Goal: Communication & Community: Answer question/provide support

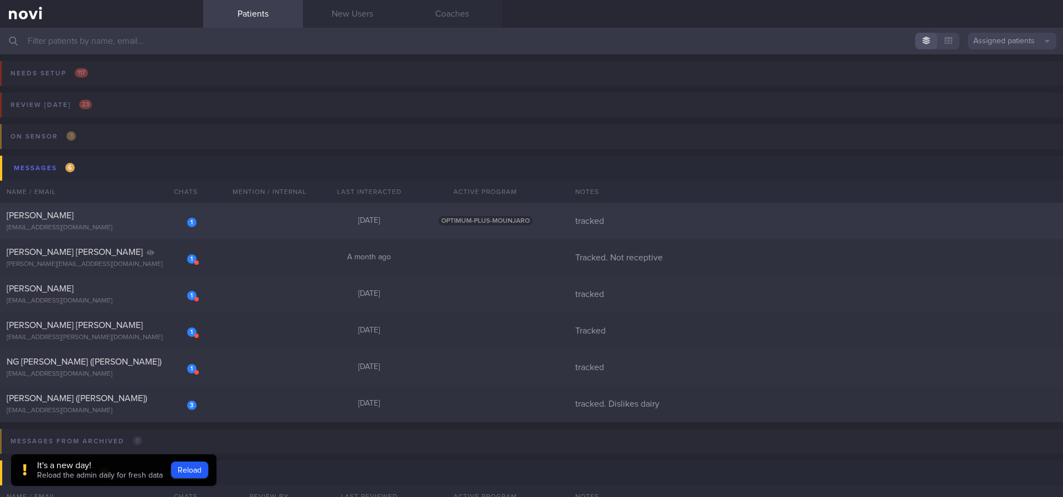
click at [303, 222] on div "[DATE][PERSON_NAME] [EMAIL_ADDRESS][DOMAIN_NAME] [DATE] OPTIMUM-PLUS-MOUNJARO t…" at bounding box center [531, 221] width 1063 height 37
select select "9"
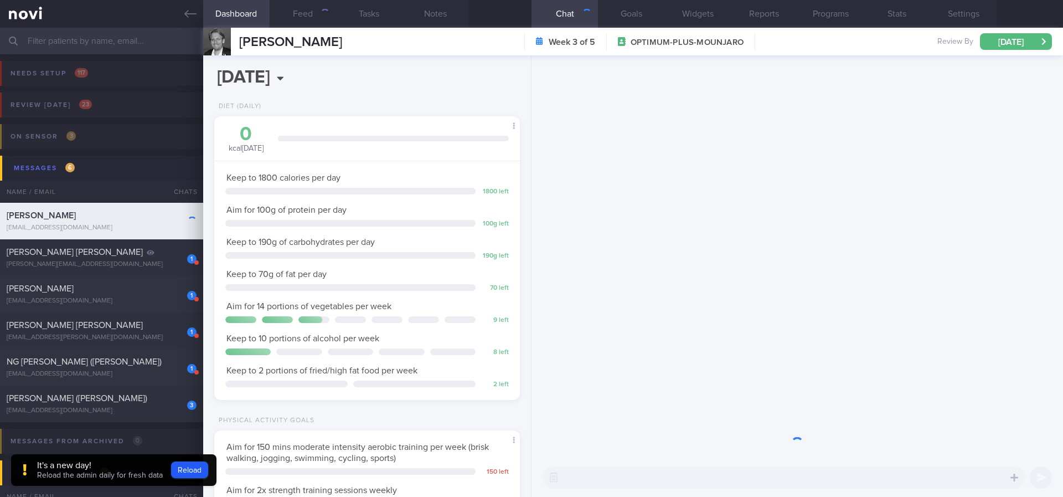
scroll to position [152, 274]
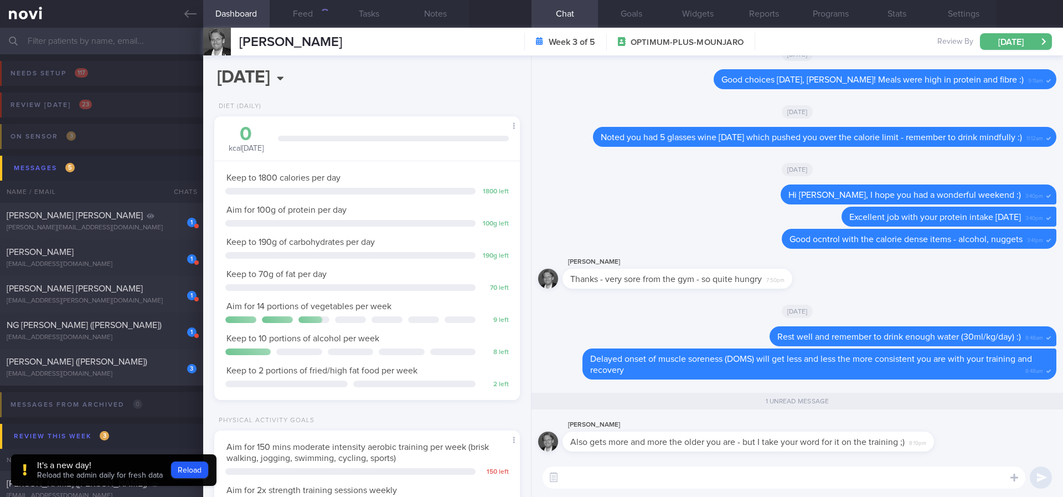
click at [785, 466] on textarea at bounding box center [784, 477] width 483 height 22
click at [444, 13] on button "Notes" at bounding box center [436, 14] width 66 height 28
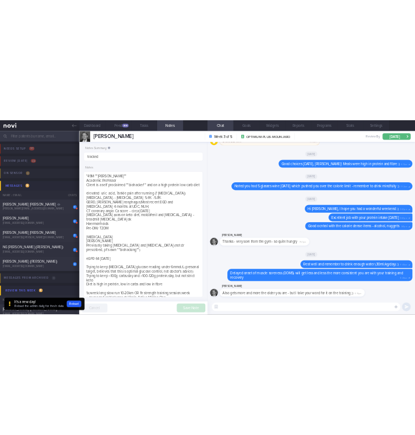
scroll to position [138, 278]
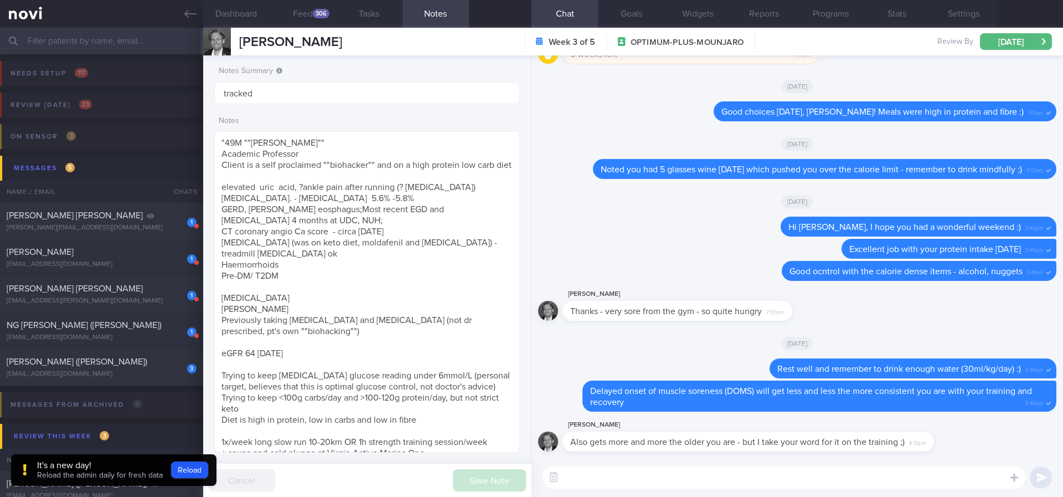
click at [627, 473] on textarea at bounding box center [784, 477] width 483 height 22
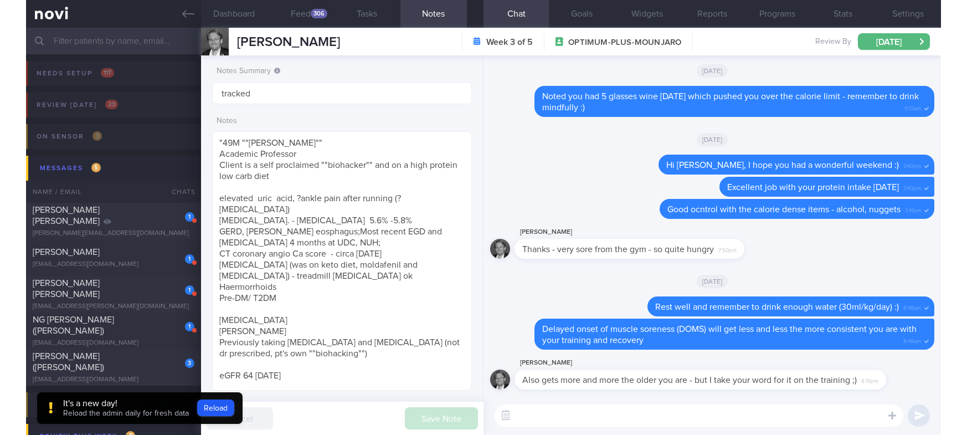
scroll to position [0, 0]
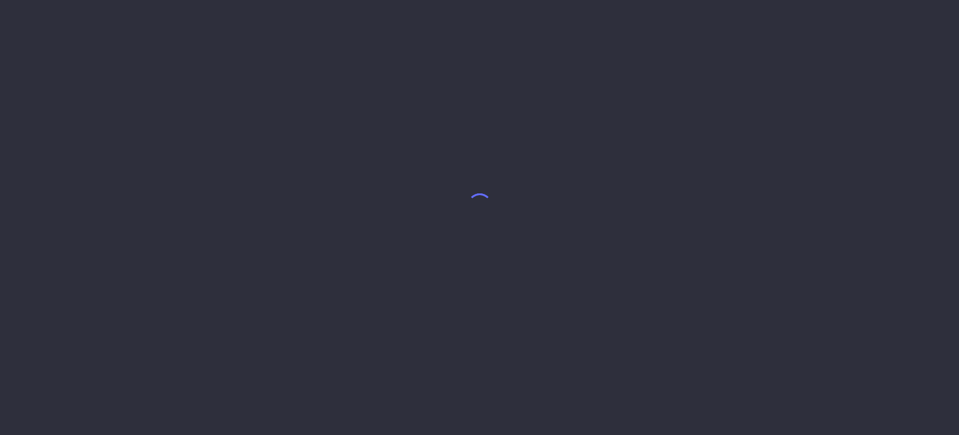
select select "9"
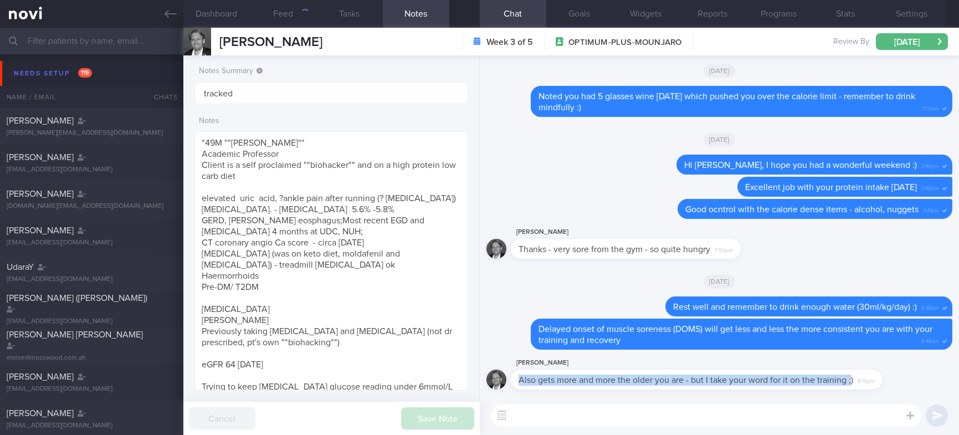
drag, startPoint x: 852, startPoint y: 382, endPoint x: 513, endPoint y: 372, distance: 339.0
click at [513, 372] on div "Also gets more and more the older you are - but I take your word for it on the …" at bounding box center [697, 379] width 372 height 20
copy span "Also gets more and more the older you are - but I take your word for it on the …"
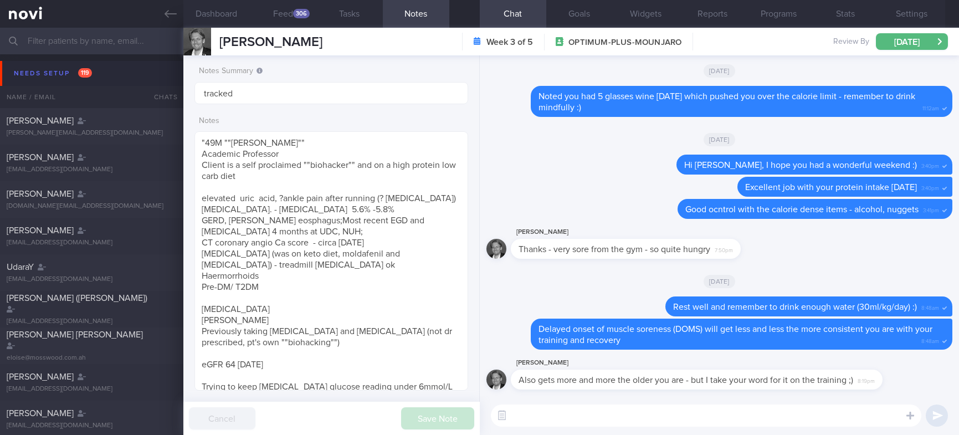
click at [552, 412] on textarea at bounding box center [706, 415] width 430 height 22
paste textarea "recovery hits harder with age"
click at [599, 419] on textarea "That's true, recovery hits harder with age" at bounding box center [706, 415] width 430 height 22
click at [674, 414] on textarea "That's true, recovery is harder with age" at bounding box center [706, 415] width 430 height 22
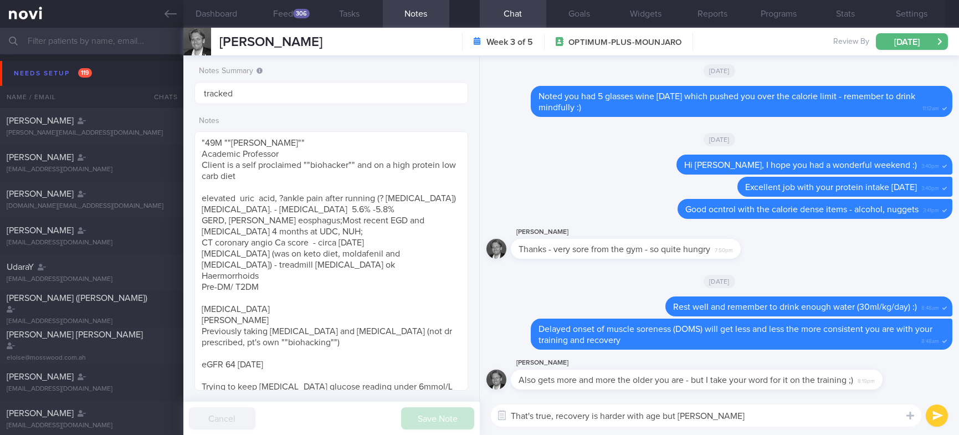
type textarea "That's true, recovery is harder with age but yu"
drag, startPoint x: 702, startPoint y: 422, endPoint x: 707, endPoint y: 419, distance: 5.7
click at [702, 422] on textarea "That's true, recovery is harder with age but yu" at bounding box center [706, 415] width 430 height 22
drag, startPoint x: 718, startPoint y: 415, endPoint x: 511, endPoint y: 411, distance: 206.6
click at [511, 411] on textarea "That's true, recovery is harder with age but yu" at bounding box center [706, 415] width 430 height 22
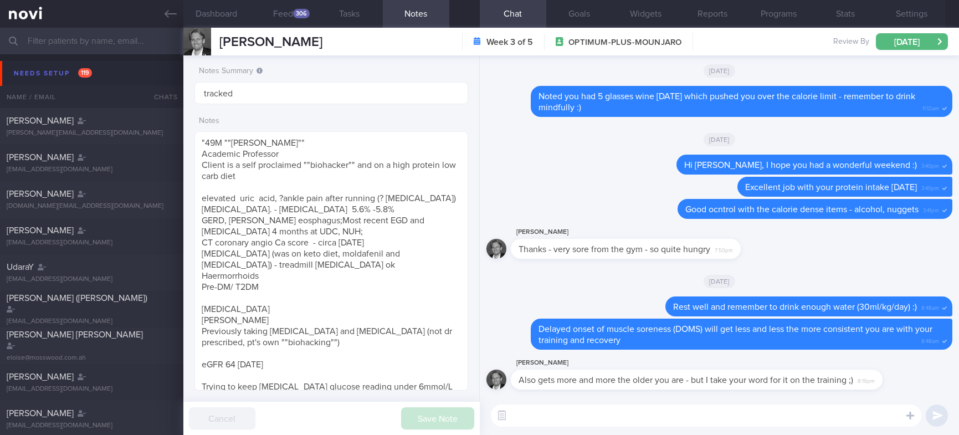
click at [770, 415] on textarea at bounding box center [706, 415] width 430 height 22
click at [764, 418] on textarea at bounding box center [706, 415] width 430 height 22
paste textarea "💪"
type textarea "💪"
click at [934, 410] on button "submit" at bounding box center [936, 415] width 22 height 22
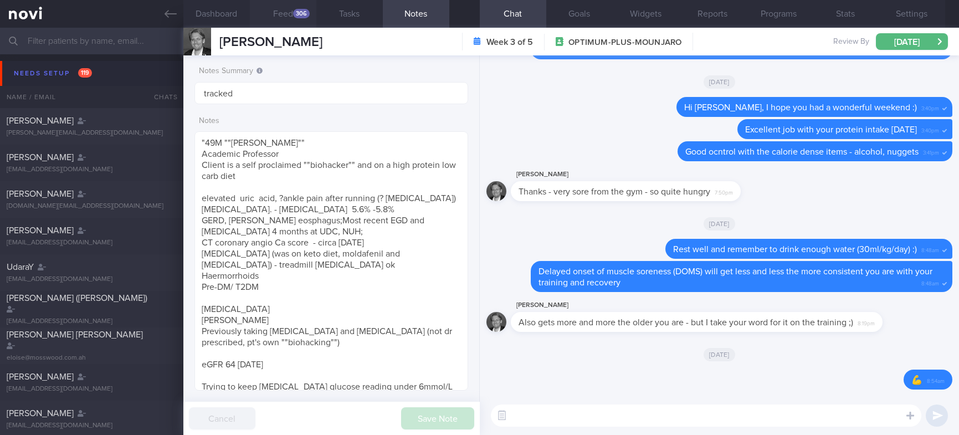
click at [303, 22] on button "Feed 306" at bounding box center [283, 14] width 66 height 28
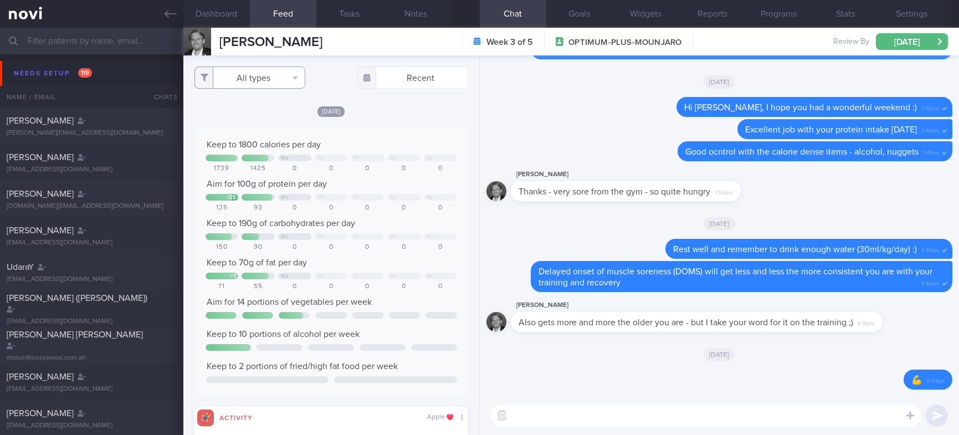
click at [274, 78] on button "All types" at bounding box center [249, 77] width 111 height 22
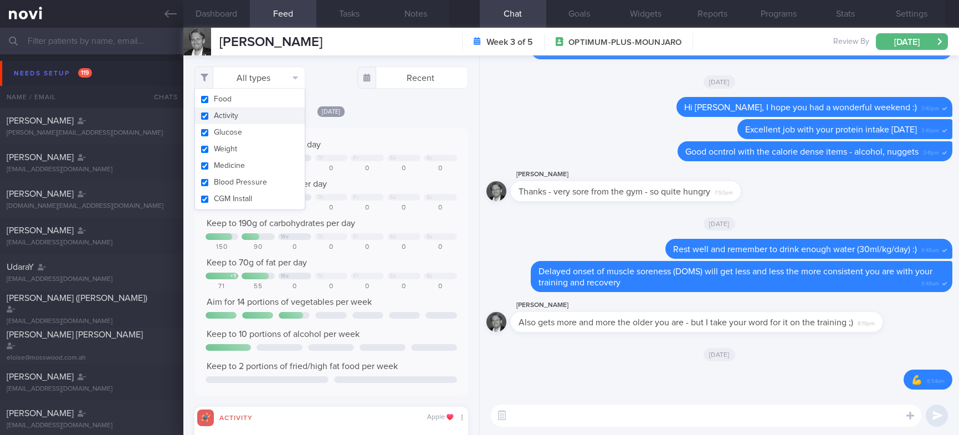
click at [266, 122] on button "Activity" at bounding box center [250, 115] width 110 height 17
checkbox input "false"
click at [363, 136] on div "Keep to 1800 calories per day We Th Fr Sa Su 1739 1425 0 0 0 0 0 Aim for 100g o…" at bounding box center [331, 261] width 274 height 267
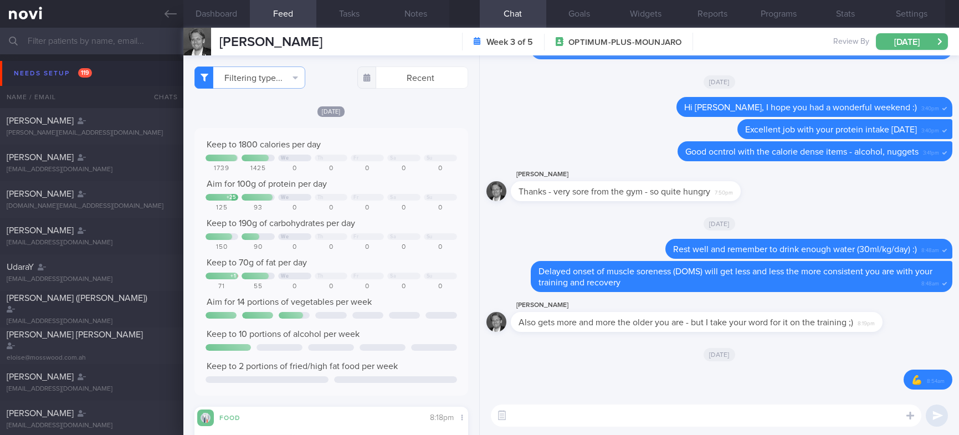
click at [522, 411] on textarea at bounding box center [706, 415] width 430 height 22
type textarea "Excellent control with alcohol yesterday"
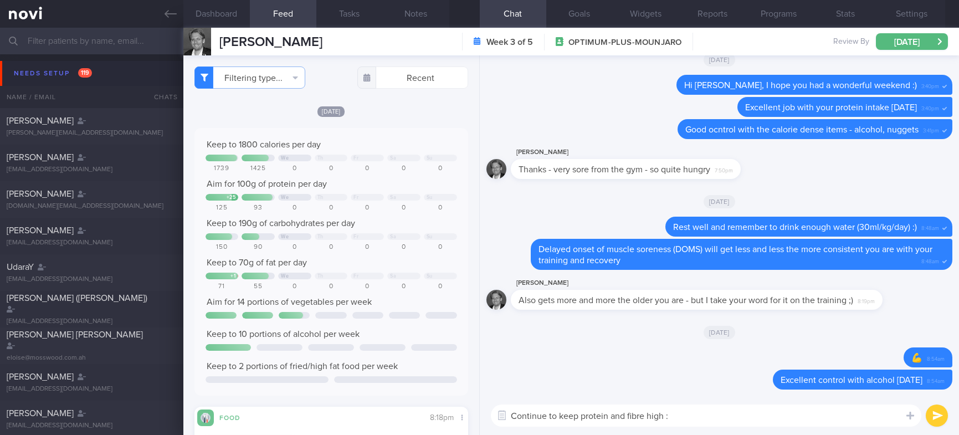
type textarea "Continue to keep protein and fibre high :)"
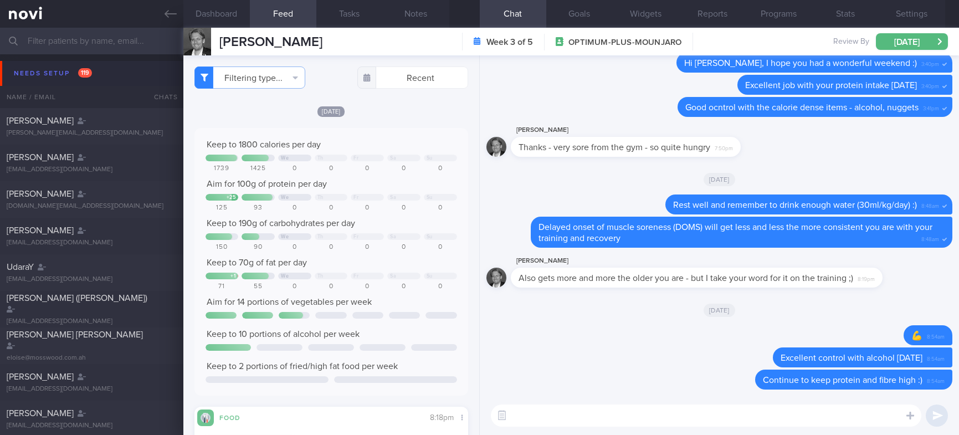
click at [114, 73] on button "Needs setup 119" at bounding box center [481, 73] width 962 height 25
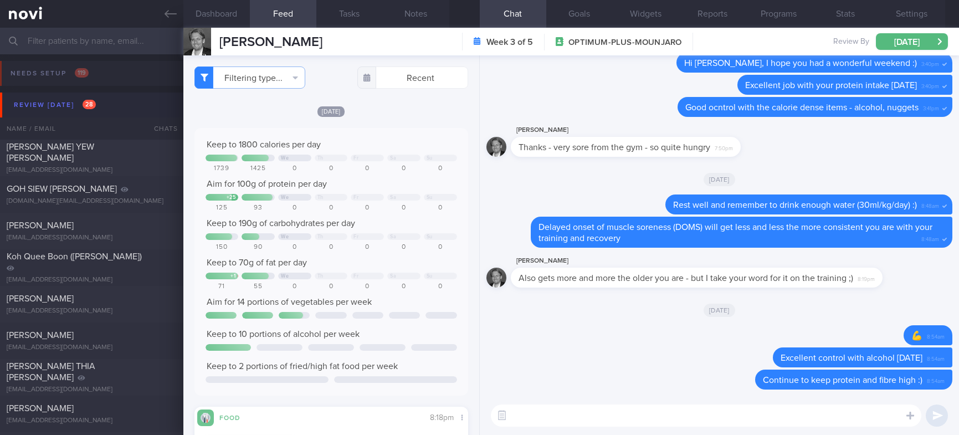
click at [123, 109] on button "Review today 28" at bounding box center [481, 104] width 962 height 25
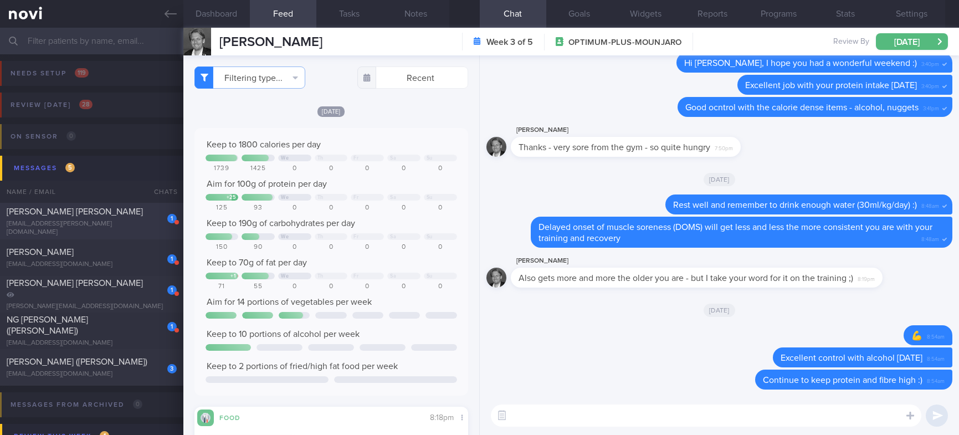
click at [146, 217] on div "[PERSON_NAME] [PERSON_NAME]" at bounding box center [90, 211] width 167 height 11
type input "Tracked"
type textarea "Mr DON MARCO ANGELO FRANCIS S9288745F 25 Sep 1992 donmarco.a.francis@gmail.com …"
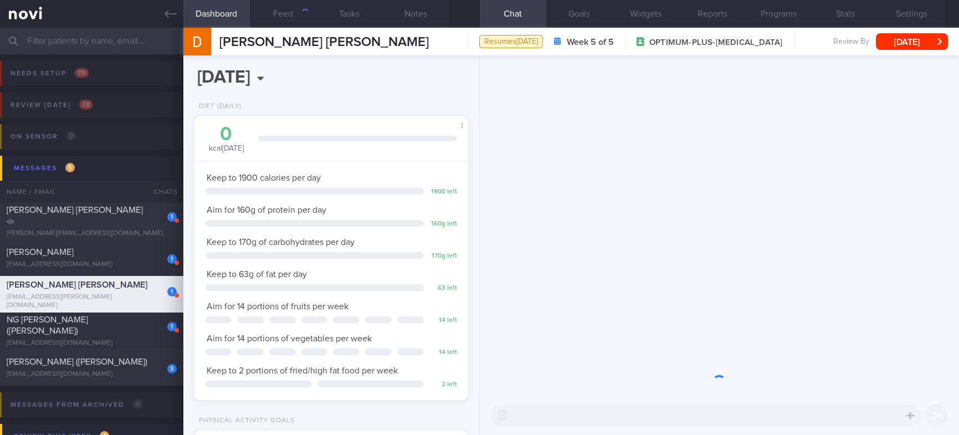
scroll to position [136, 241]
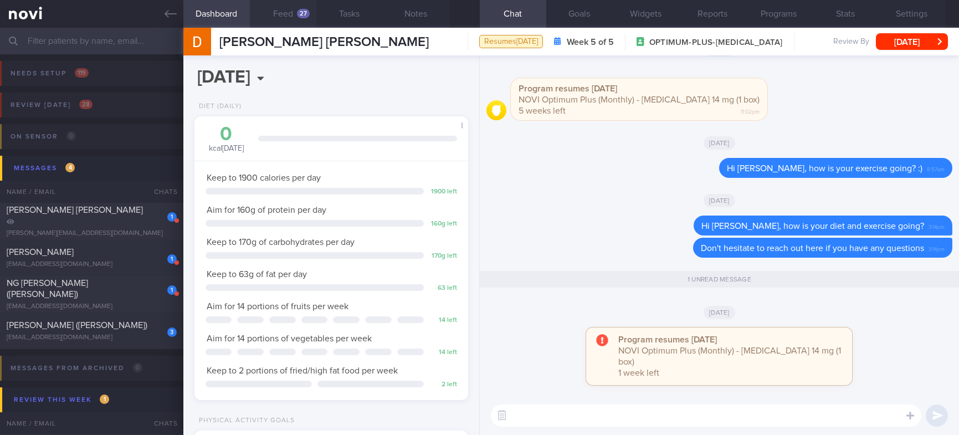
click at [295, 22] on button "Feed 27" at bounding box center [283, 14] width 66 height 28
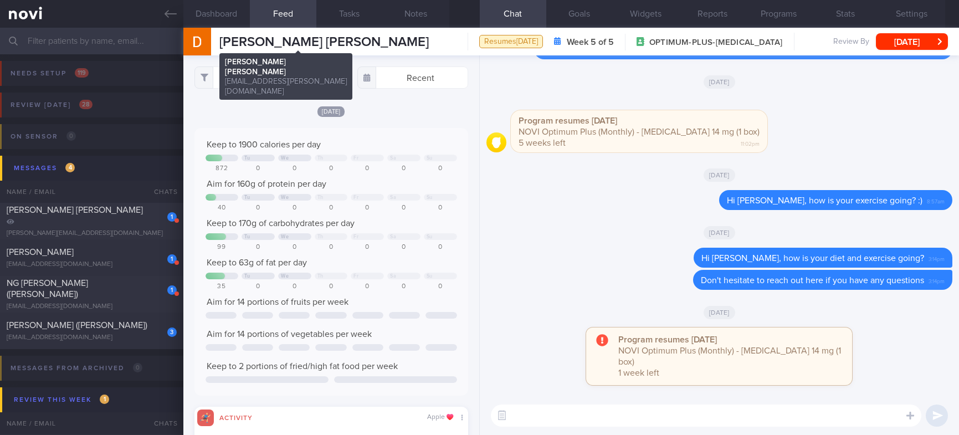
scroll to position [61, 246]
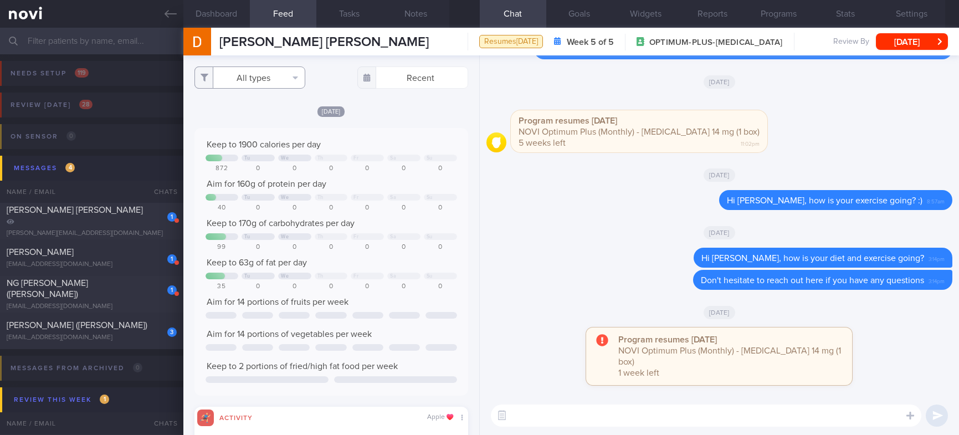
click at [275, 80] on button "All types" at bounding box center [249, 77] width 111 height 22
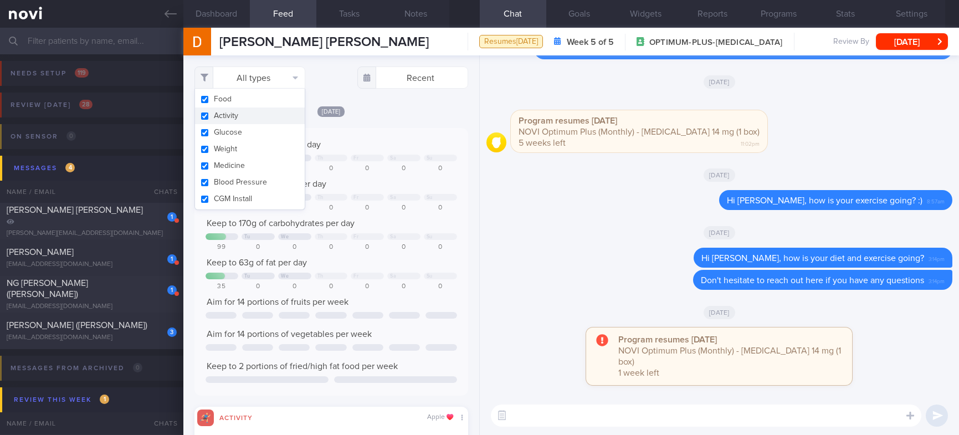
click at [235, 115] on button "Activity" at bounding box center [250, 115] width 110 height 17
checkbox input "false"
click at [400, 182] on div "Aim for 160g of protein per day" at bounding box center [330, 183] width 251 height 11
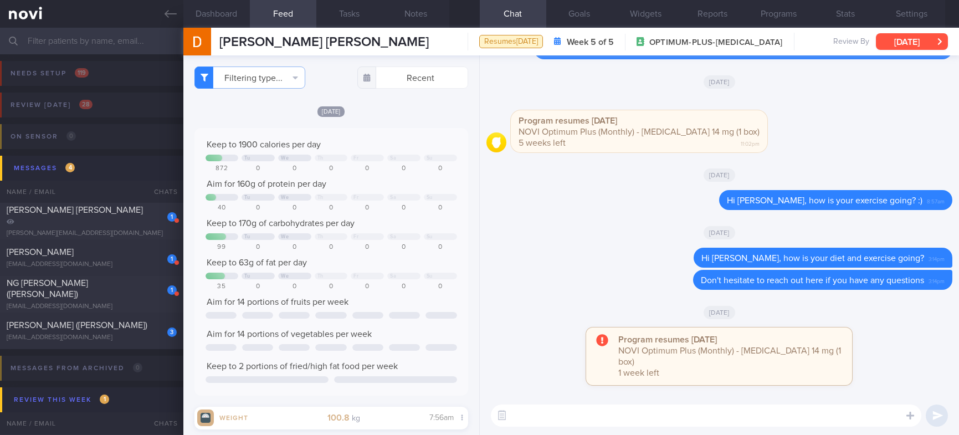
click at [919, 43] on button "[DATE]" at bounding box center [911, 41] width 72 height 17
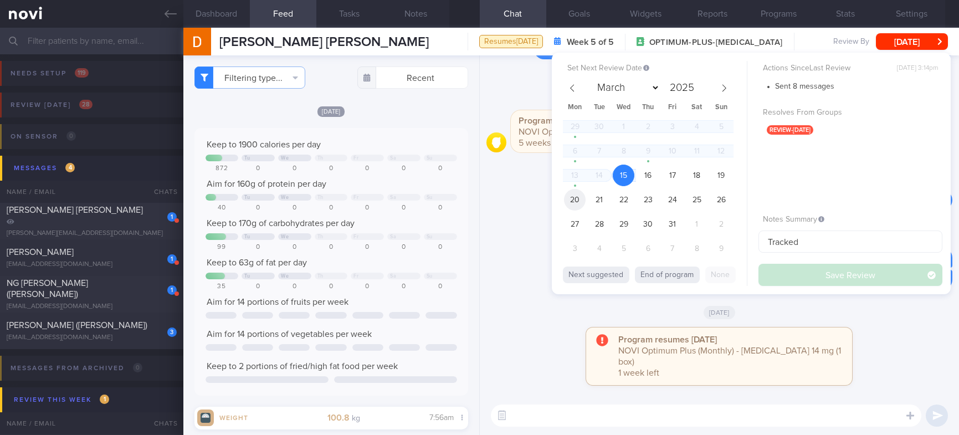
click at [578, 203] on span "20" at bounding box center [575, 200] width 22 height 22
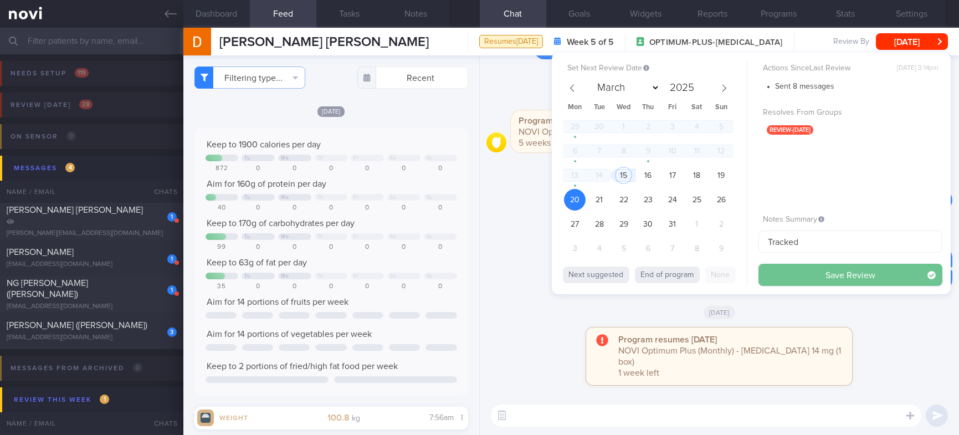
click at [819, 275] on button "Save Review" at bounding box center [850, 275] width 184 height 22
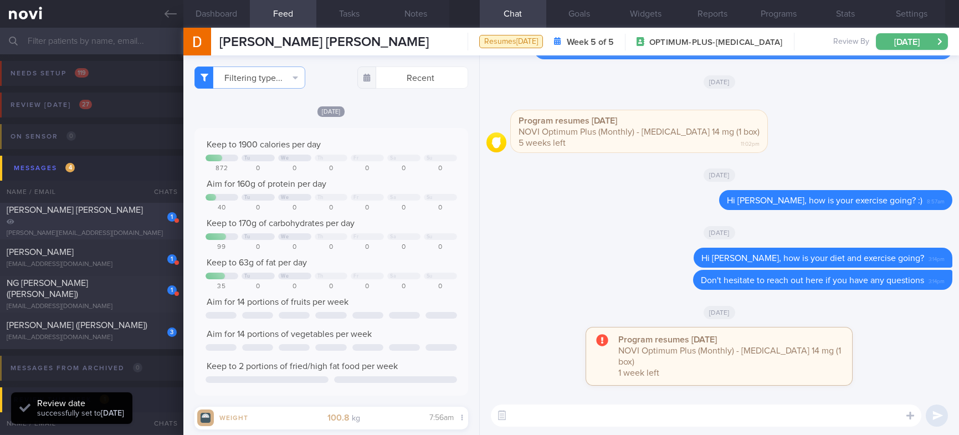
click at [136, 229] on div "[PERSON_NAME][EMAIL_ADDRESS][DOMAIN_NAME]" at bounding box center [92, 233] width 170 height 8
type input "Tracked. Not receptive"
type textarea "DA: Trimethoprim/Sulfamethoxazole NRIC: S8848792C Name: KAM QI HUI, OLIVIA Gend…"
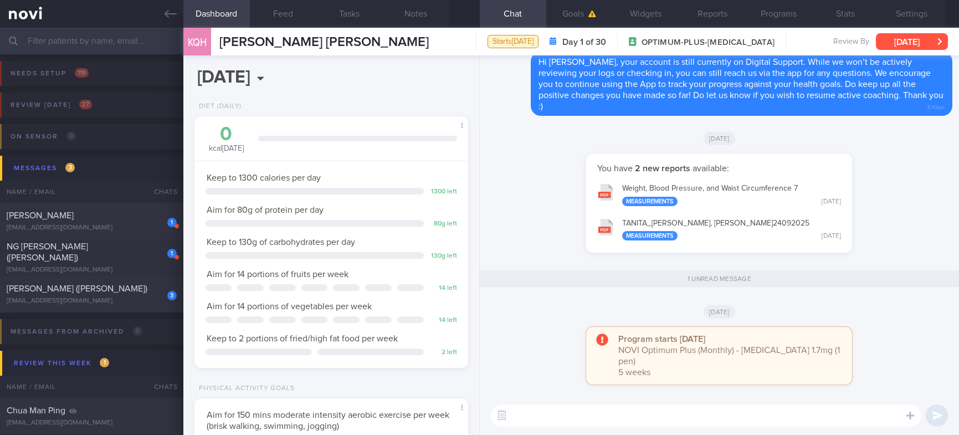
click at [907, 40] on button "[DATE]" at bounding box center [911, 41] width 72 height 17
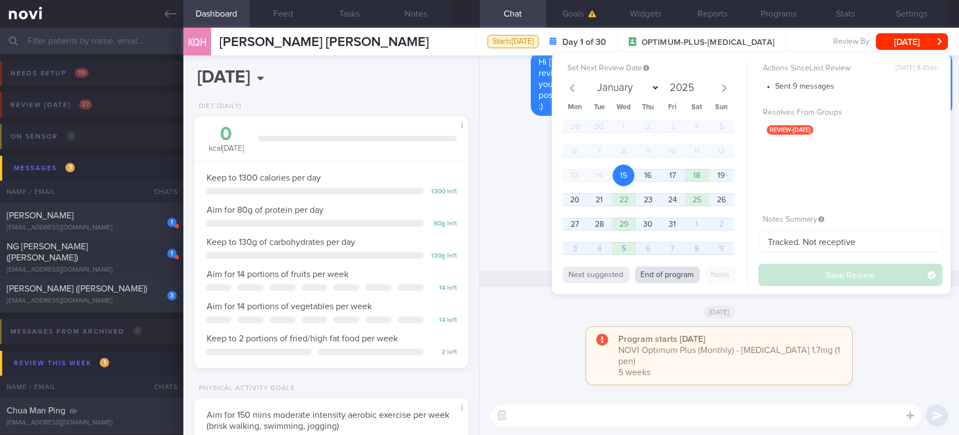
click at [668, 269] on button "End of program" at bounding box center [667, 274] width 65 height 17
select select "10"
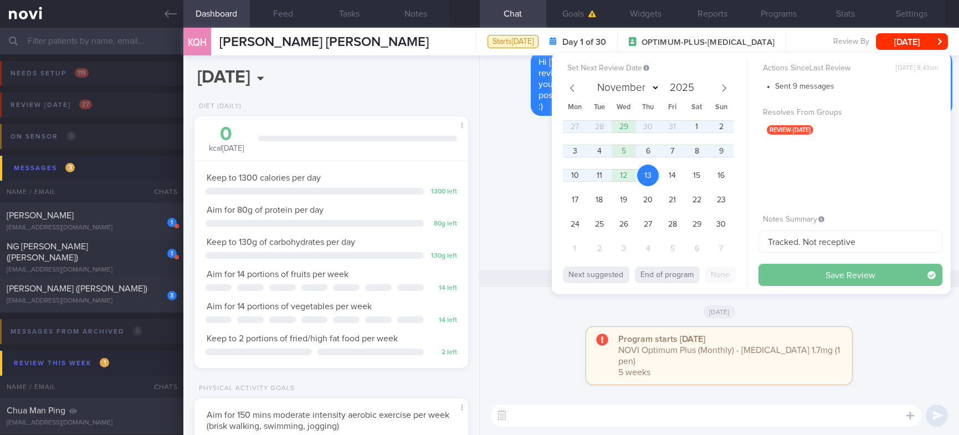
click at [836, 276] on button "Save Review" at bounding box center [850, 275] width 184 height 22
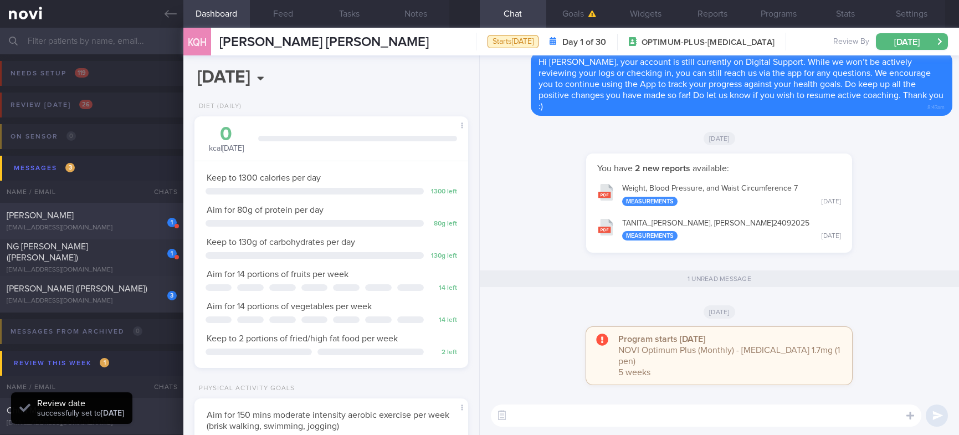
click at [130, 222] on div "1 JOSHUA LAM KAR CHURN lamkarchurn@yahoo.com" at bounding box center [91, 221] width 183 height 22
type input "tracked"
type textarea "Alcohol Intake 12 units per week Comorbidities Fatty Liver Gastritis (stress in…"
select select "9"
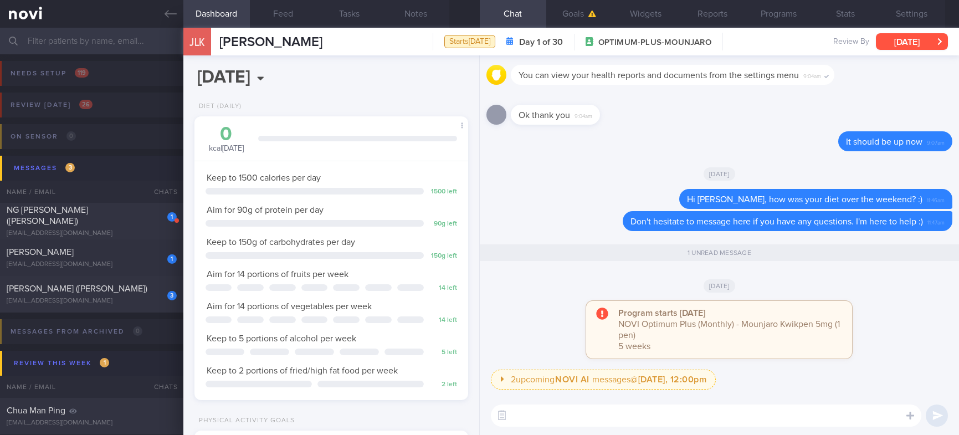
click at [884, 42] on button "[DATE]" at bounding box center [911, 41] width 72 height 17
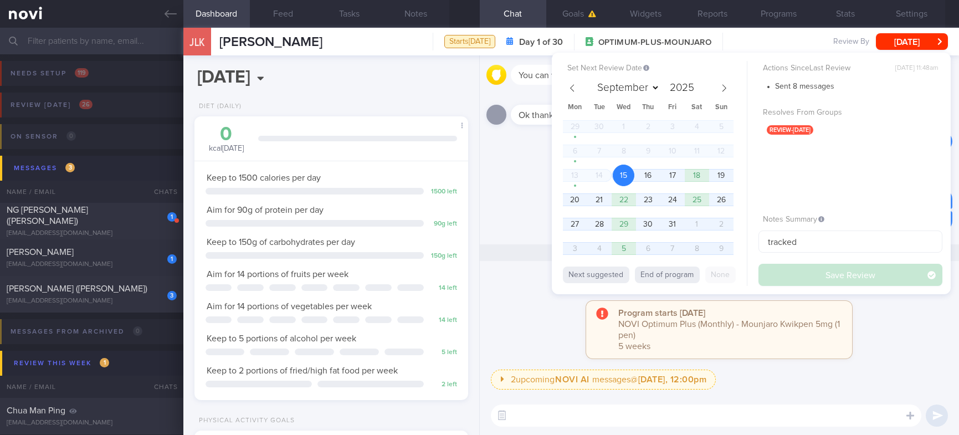
click at [560, 205] on div "Set Next Review Date 15 Oct 2025 September October November December 2025 Mon T…" at bounding box center [751, 173] width 399 height 241
click at [566, 202] on span "20" at bounding box center [575, 200] width 22 height 22
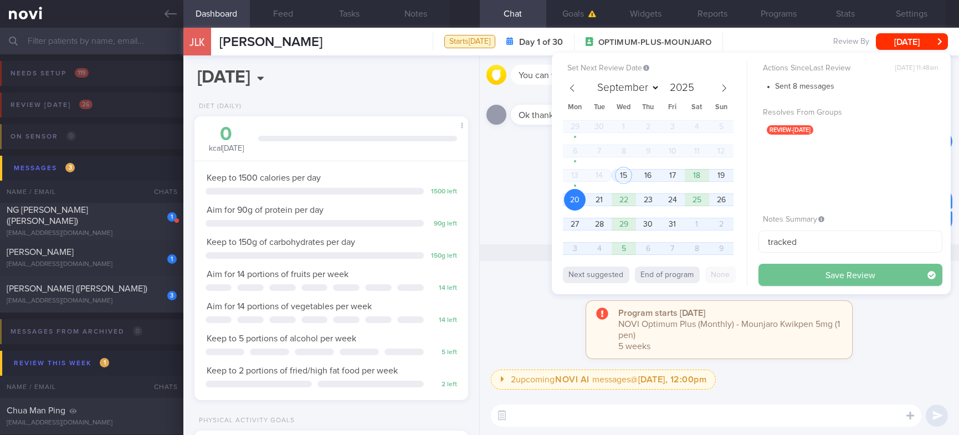
click at [808, 279] on button "Save Review" at bounding box center [850, 275] width 184 height 22
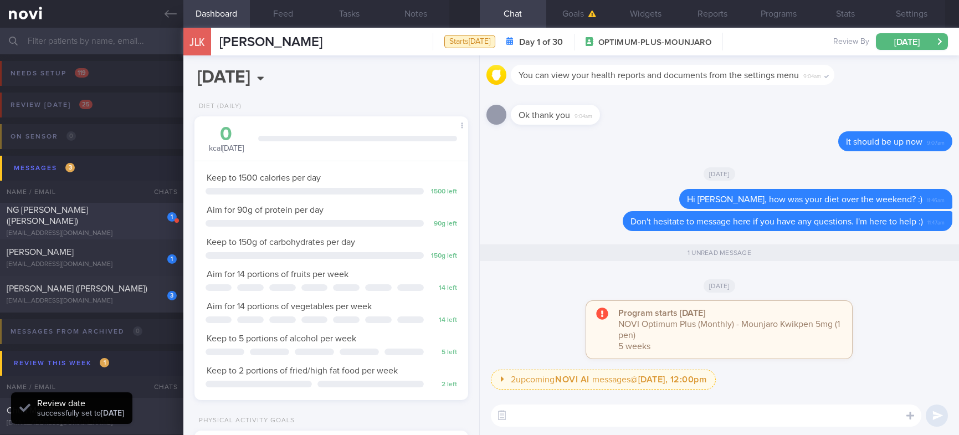
click at [141, 229] on div "[EMAIL_ADDRESS][DOMAIN_NAME]" at bounding box center [92, 233] width 170 height 8
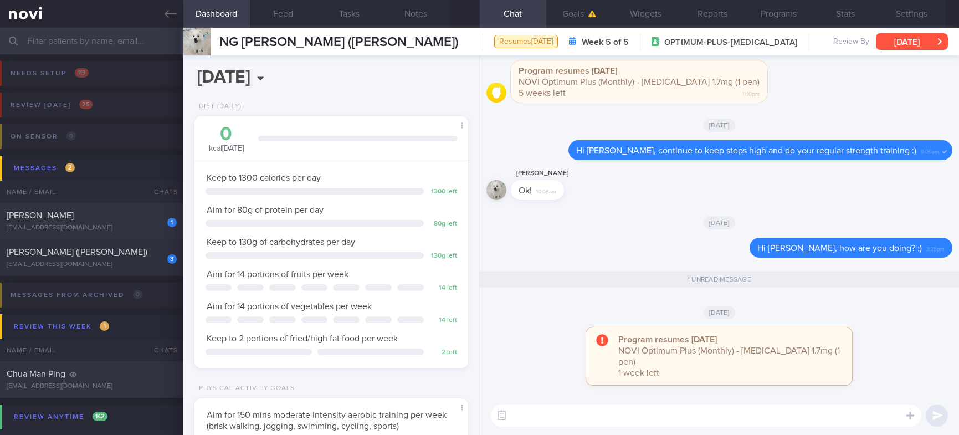
click at [907, 42] on button "[DATE]" at bounding box center [911, 41] width 72 height 17
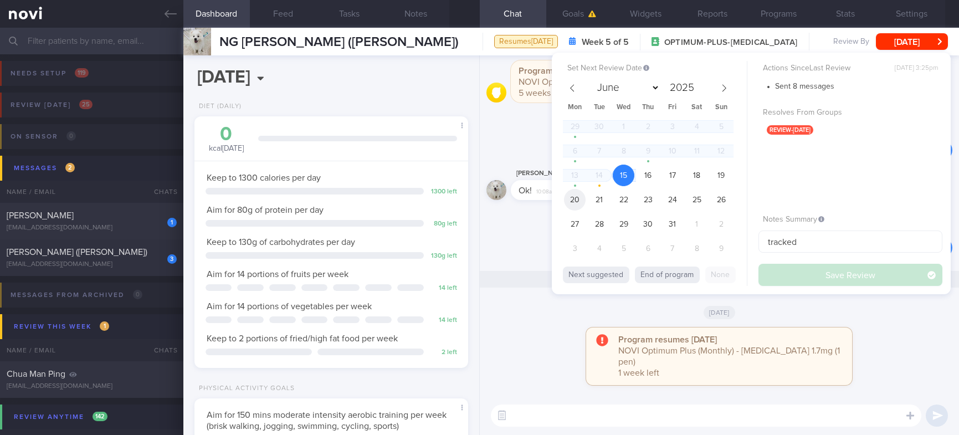
click at [575, 208] on span "20" at bounding box center [575, 200] width 22 height 22
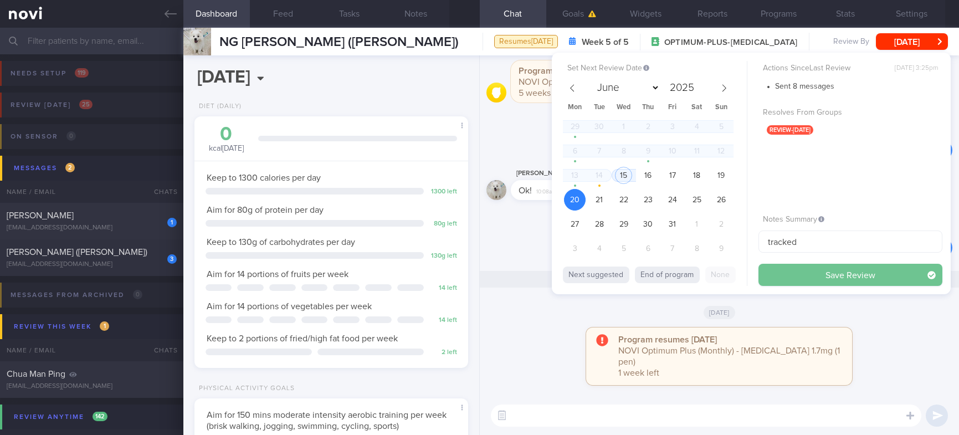
click at [820, 269] on button "Save Review" at bounding box center [850, 275] width 184 height 22
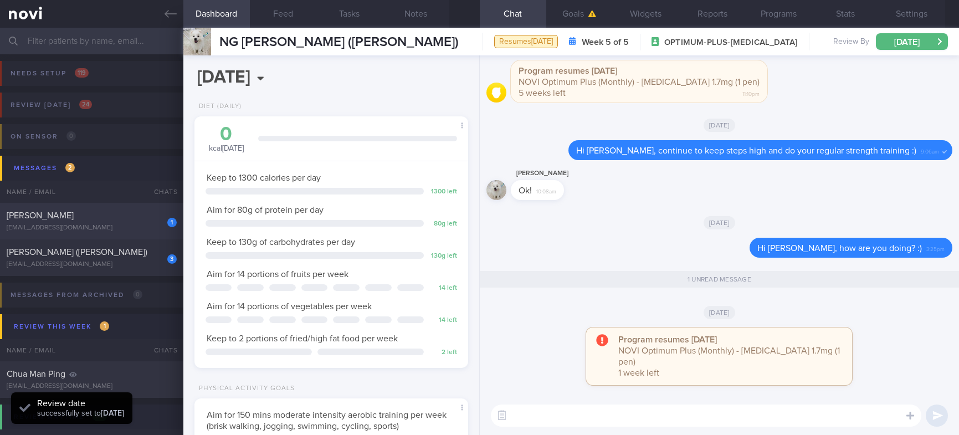
click at [135, 226] on div "[EMAIL_ADDRESS][DOMAIN_NAME]" at bounding box center [92, 228] width 170 height 8
type textarea ""49M ""[PERSON_NAME]"" Academic Professor Client is a self proclaimed ""biohack…"
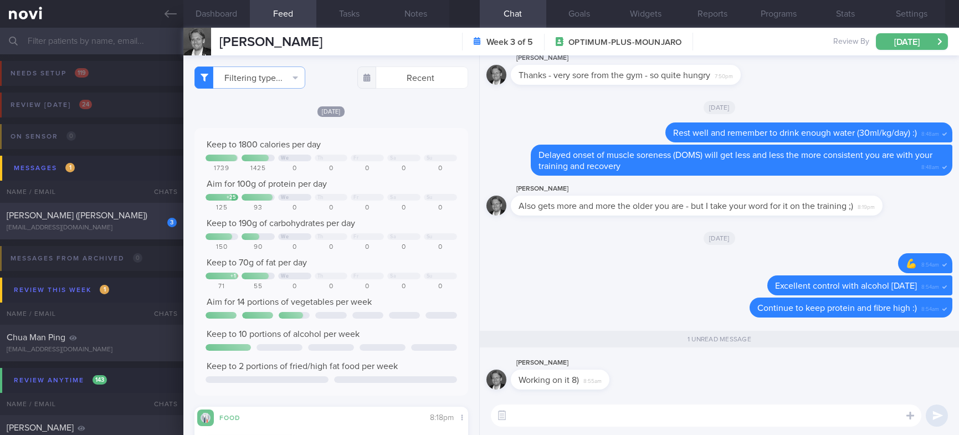
click at [118, 233] on div "3 TEO PEIRU (ZHAO PEIRU) teopeiru@gmail.com Yesterday tracked. Dislikes dairy" at bounding box center [479, 221] width 959 height 37
type input "tracked. Dislikes dairy"
type textarea "40F hyperlipidemia shingles with Ramsay Hunt syndrome ADHD Hives Mounjaro yoga …"
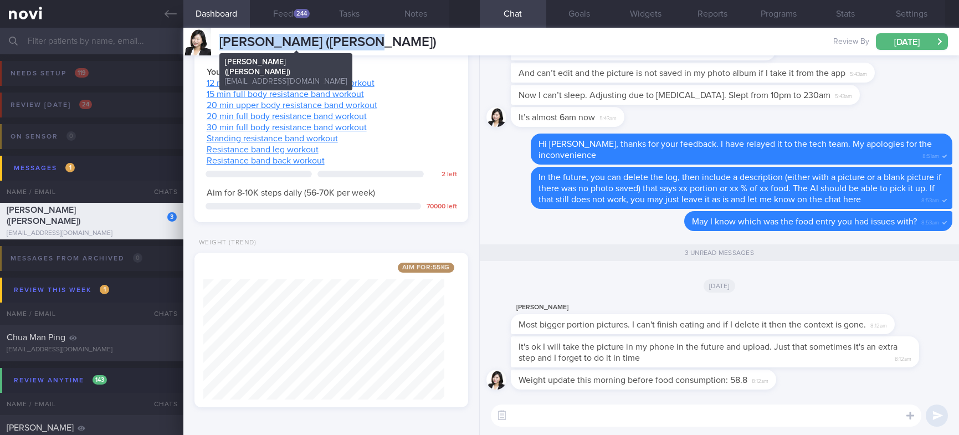
drag, startPoint x: 385, startPoint y: 34, endPoint x: 219, endPoint y: 39, distance: 165.7
click at [219, 39] on div "TEO PEIRU (ZHAO PEIRU) TEO PEIRU (ZHAO PEIRU) teopeiru@gmail.com Review By Mon,…" at bounding box center [570, 42] width 775 height 28
copy span "[PERSON_NAME] ([PERSON_NAME])"
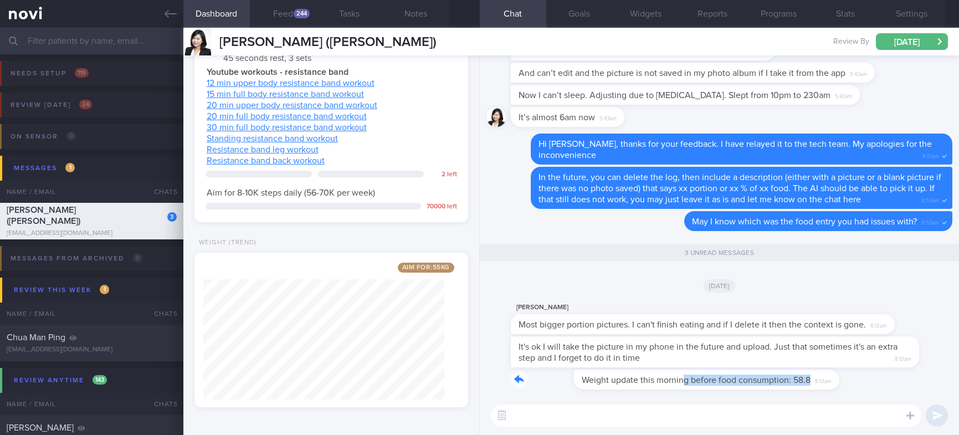
drag, startPoint x: 620, startPoint y: 389, endPoint x: 816, endPoint y: 374, distance: 196.6
click at [816, 374] on div "Weight update this morning before food consumption: 58.8 8:12am" at bounding box center [719, 382] width 466 height 27
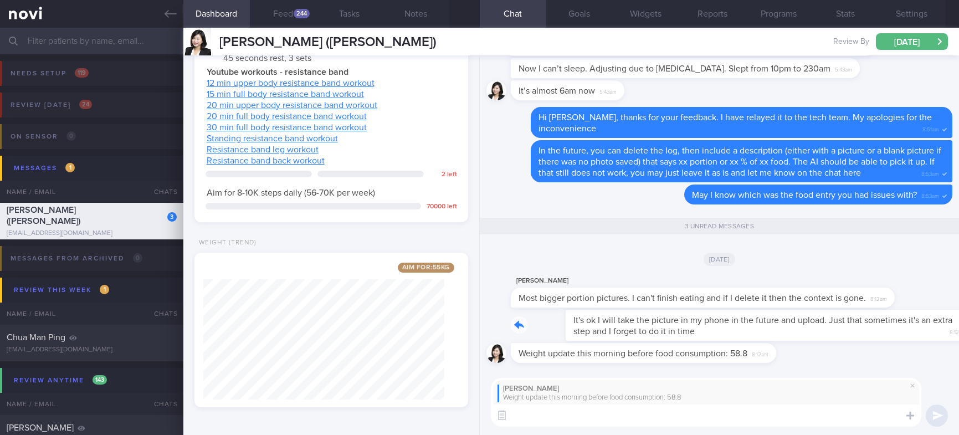
drag, startPoint x: 661, startPoint y: 332, endPoint x: 802, endPoint y: 331, distance: 141.2
click at [802, 331] on div "It's ok I will take the picture in my phone in the future and upload. Just that…" at bounding box center [731, 325] width 441 height 31
click at [540, 419] on textarea at bounding box center [706, 415] width 430 height 22
type textarea "A"
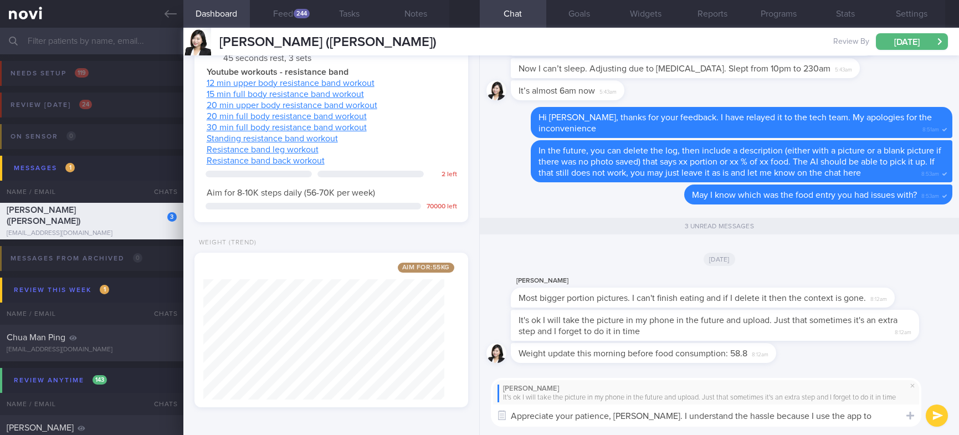
type textarea "Appreciate your patience, Ms Teo. I understand the hassle because I use the app…"
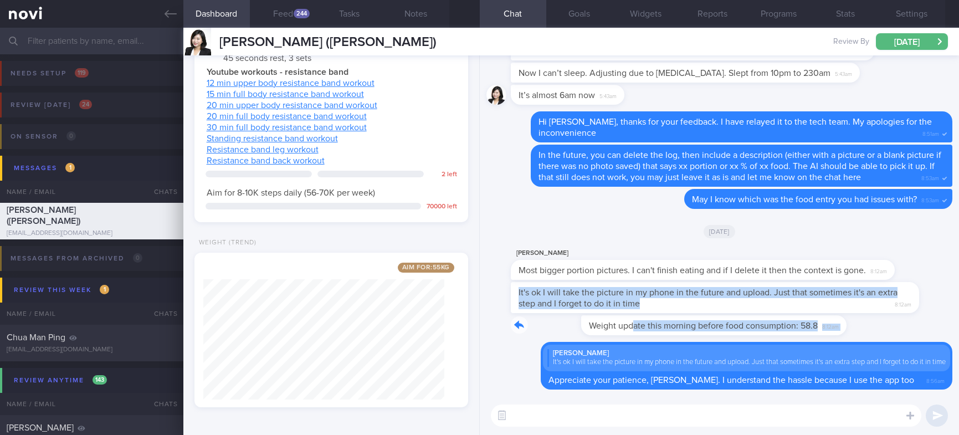
drag, startPoint x: 563, startPoint y: 322, endPoint x: 781, endPoint y: 301, distance: 219.8
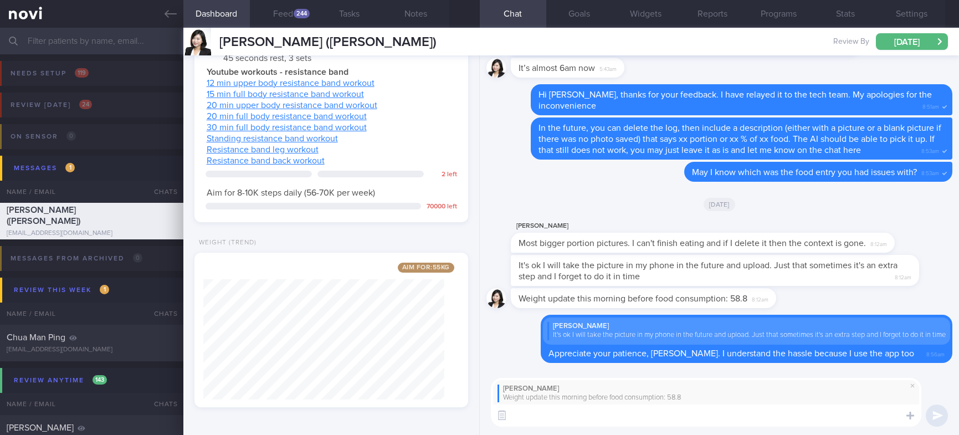
click at [662, 412] on textarea at bounding box center [706, 415] width 430 height 22
click at [643, 415] on textarea at bounding box center [706, 415] width 430 height 22
click at [578, 413] on textarea at bounding box center [706, 415] width 430 height 22
type textarea "Thanks for the update!"
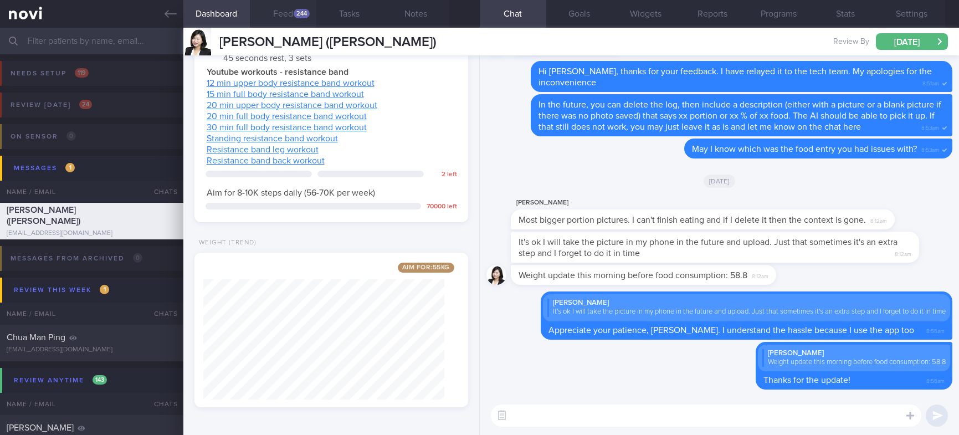
click at [298, 20] on button "Feed 244" at bounding box center [283, 14] width 66 height 28
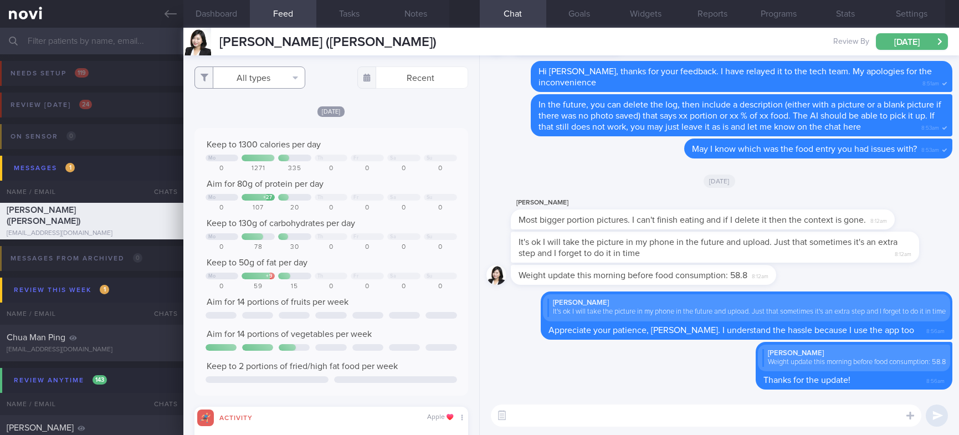
click at [265, 71] on button "All types" at bounding box center [249, 77] width 111 height 22
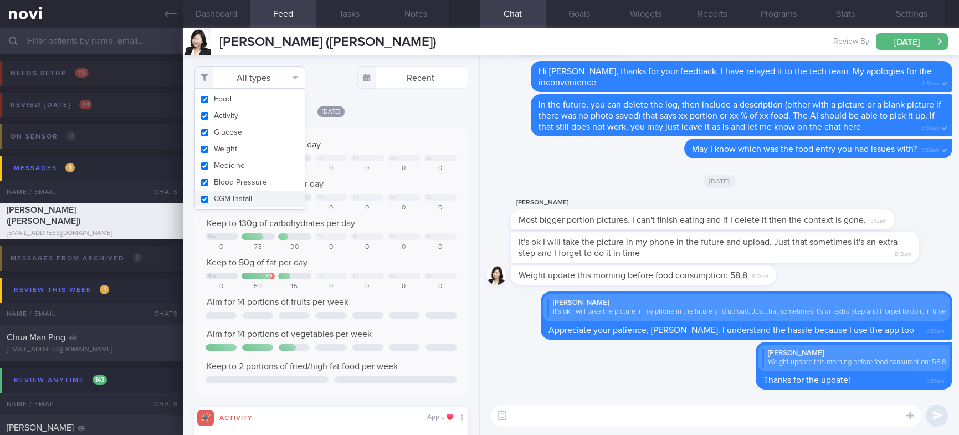
scroll to position [61, 246]
click at [253, 116] on button "Activity" at bounding box center [250, 115] width 110 height 17
click at [409, 139] on div "Keep to 1300 calories per day" at bounding box center [330, 144] width 251 height 11
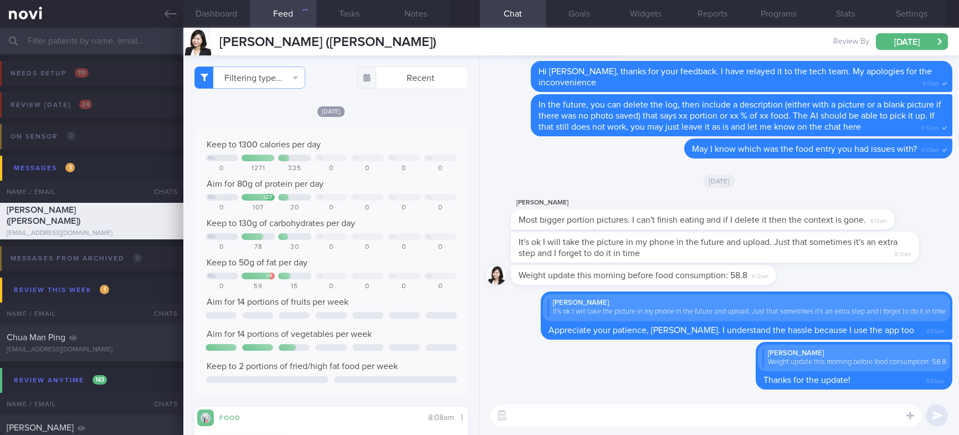
checkbox input "false"
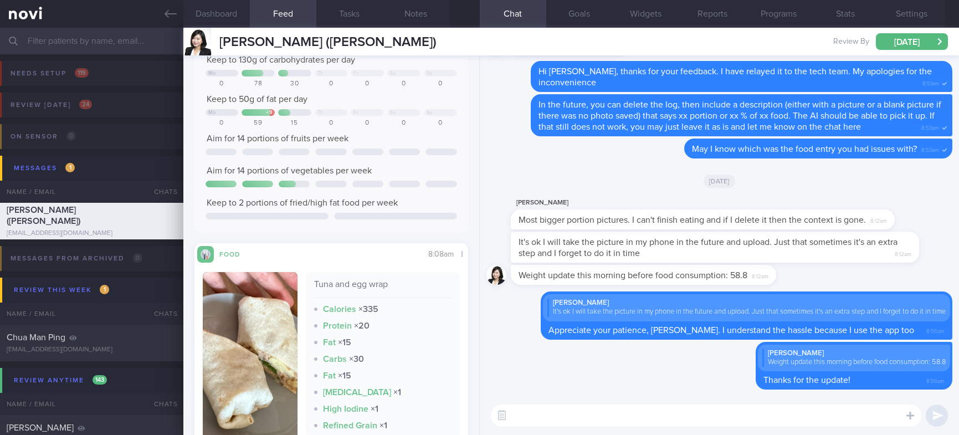
scroll to position [158, 0]
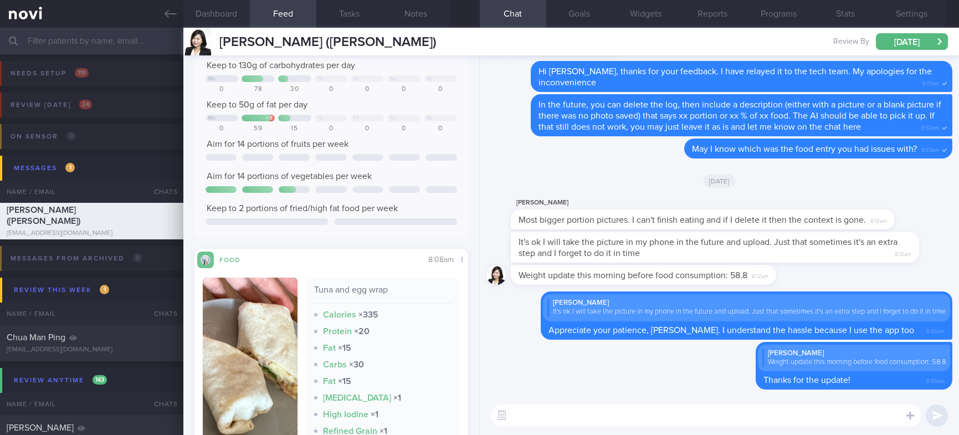
click at [539, 411] on textarea at bounding box center [706, 415] width 430 height 22
type textarea "Well done with your protein intake yesterday :)"
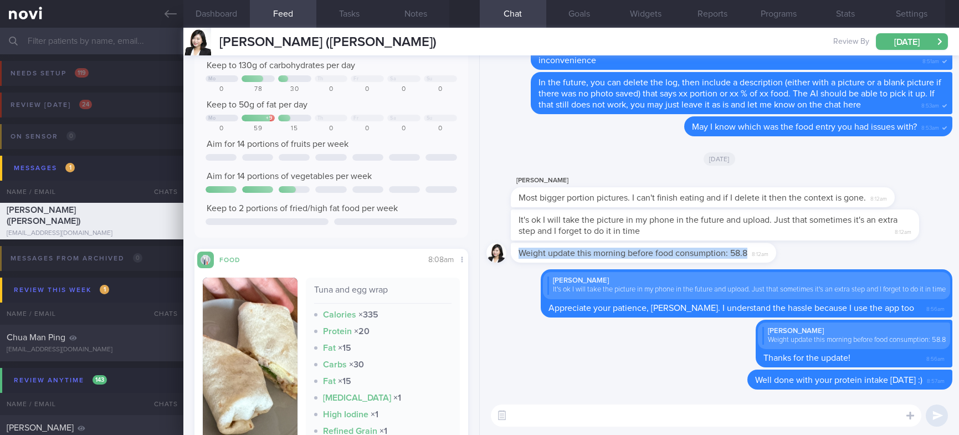
drag, startPoint x: 748, startPoint y: 243, endPoint x: 520, endPoint y: 243, distance: 227.6
click at [520, 243] on div "Weight update this morning before food consumption: 58.8 8:12am" at bounding box center [643, 253] width 265 height 20
copy span "Weight update this morning before food consumption: 58.8"
click at [624, 130] on div "Delete May I know which was the food entry you had issues with? 8:53am" at bounding box center [719, 129] width 466 height 27
drag, startPoint x: 857, startPoint y: 178, endPoint x: 209, endPoint y: 40, distance: 662.3
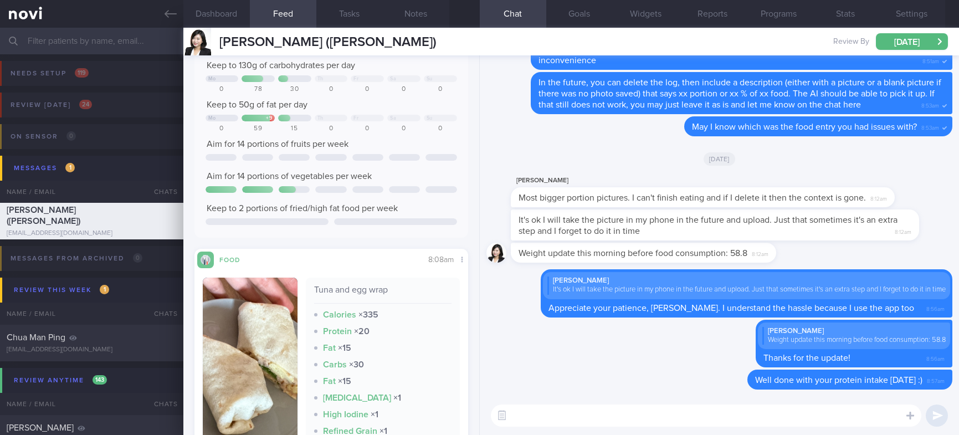
click at [857, 187] on div "Most bigger portion pictures. I can't finish eating and if I delete it then the…" at bounding box center [703, 197] width 384 height 20
drag, startPoint x: 410, startPoint y: 45, endPoint x: 218, endPoint y: 44, distance: 192.2
click at [218, 44] on div "TEO PEIRU (ZHAO PEIRU) TEO PEIRU (ZHAO PEIRU) teopeiru@gmail.com Review By Mon,…" at bounding box center [570, 42] width 775 height 28
copy span "[PERSON_NAME] ([PERSON_NAME])"
click at [891, 143] on div "[DATE]" at bounding box center [719, 158] width 466 height 31
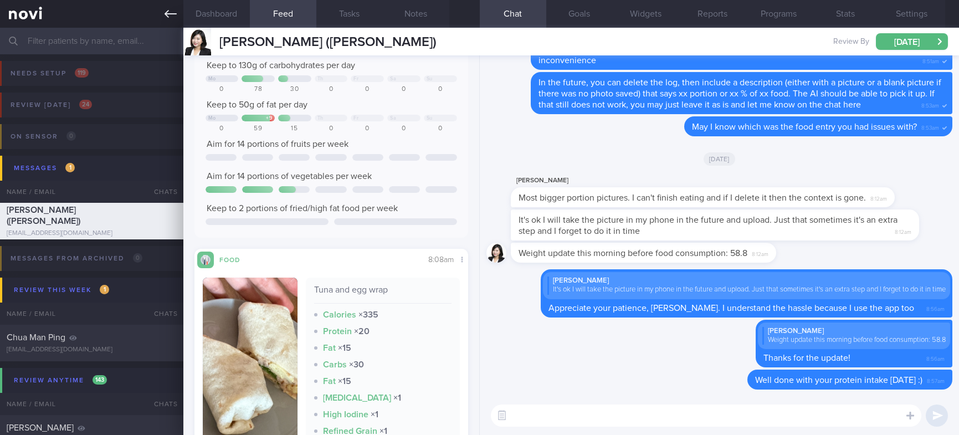
click at [158, 17] on link at bounding box center [91, 14] width 183 height 28
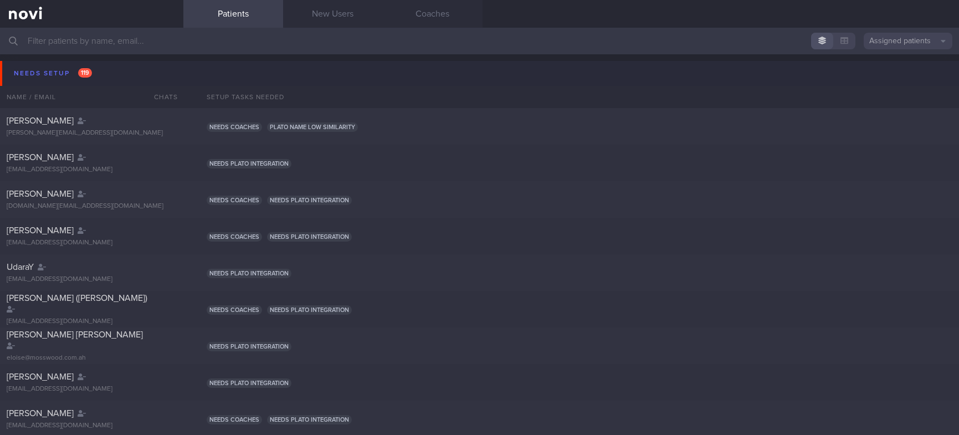
click at [106, 71] on button "Needs setup 119" at bounding box center [481, 73] width 962 height 25
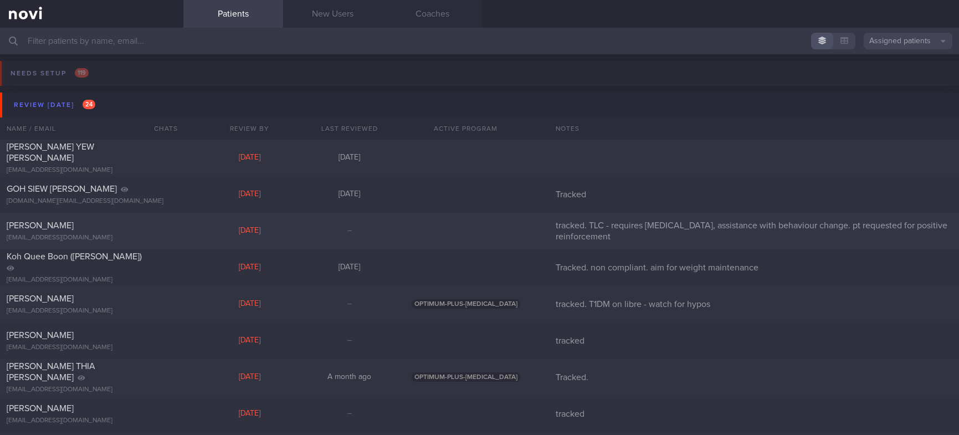
click at [289, 229] on div "[DATE]" at bounding box center [250, 231] width 100 height 10
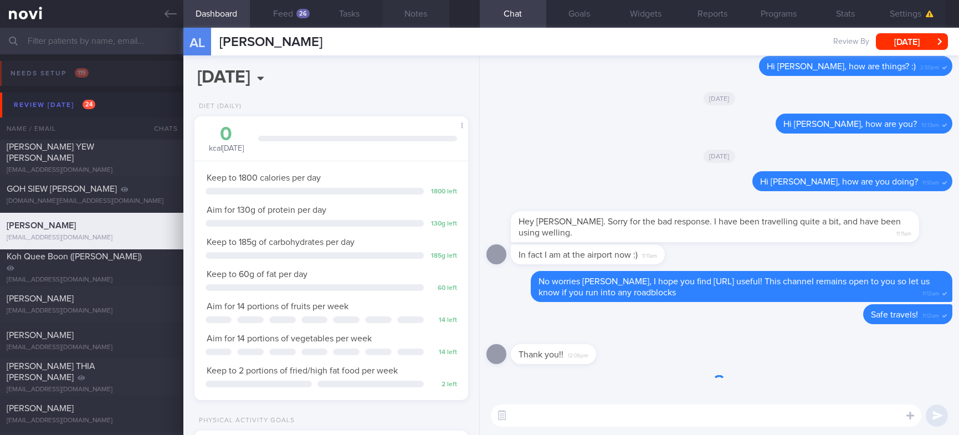
scroll to position [136, 241]
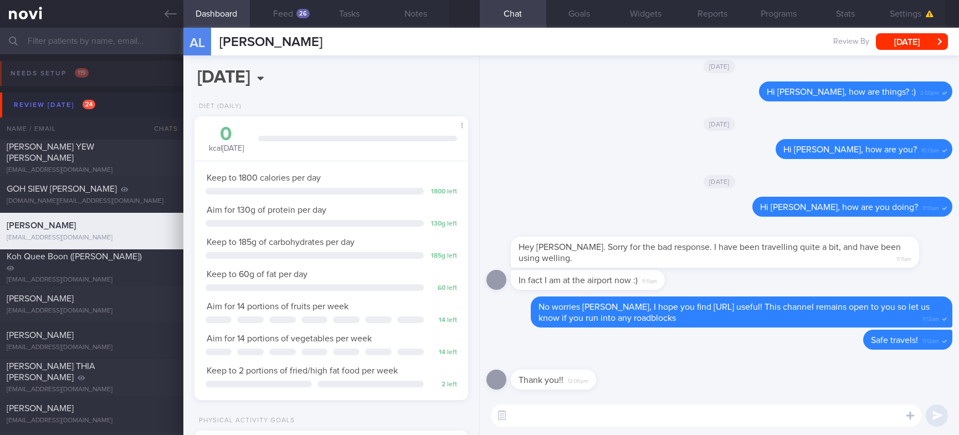
click at [880, 425] on textarea at bounding box center [706, 415] width 430 height 22
paste textarea "I will be on reservist/leave from 5 till 16th May 2025 (2 weeks). My senior die…"
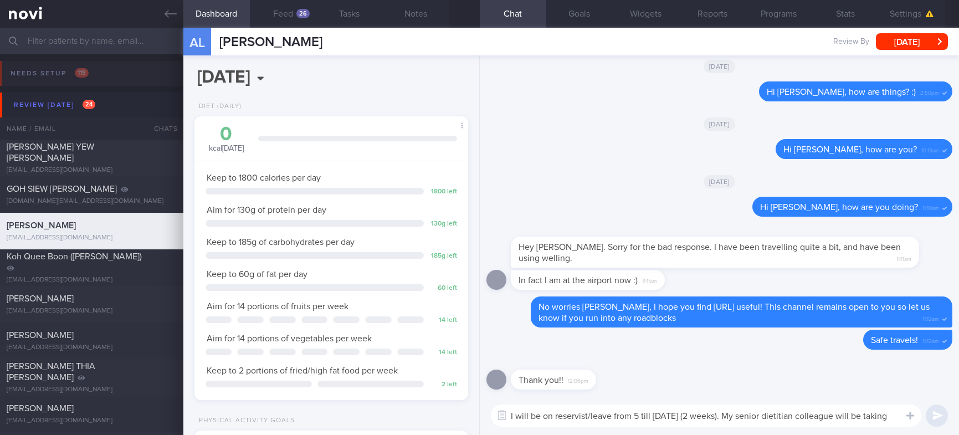
scroll to position [0, 0]
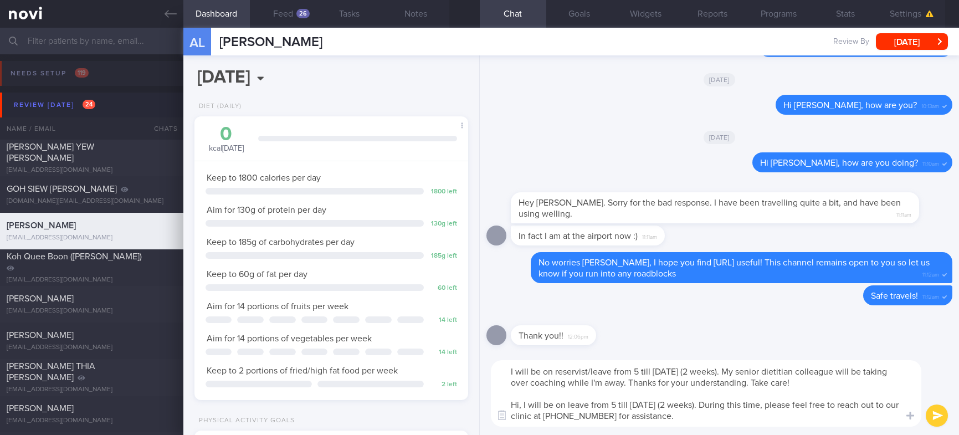
click at [520, 370] on textarea "I will be on reservist/leave from 5 till 16th May 2025 (2 weeks). My senior die…" at bounding box center [706, 393] width 430 height 66
drag, startPoint x: 643, startPoint y: 369, endPoint x: 586, endPoint y: 372, distance: 57.6
click at [586, 372] on textarea "Hi Alex, I will be on reservist/leave from 5 till 16th May 2025 (2 weeks). My s…" at bounding box center [706, 393] width 430 height 66
click at [634, 368] on textarea "Hi Alex, I will be on leave from 5 till 16th May 2025 (2 weeks). My senior diet…" at bounding box center [706, 393] width 430 height 66
click at [609, 370] on textarea "Hi Alex, I will be on leave from 5 till 16th May 2025 (2 weeks). My senior diet…" at bounding box center [706, 393] width 430 height 66
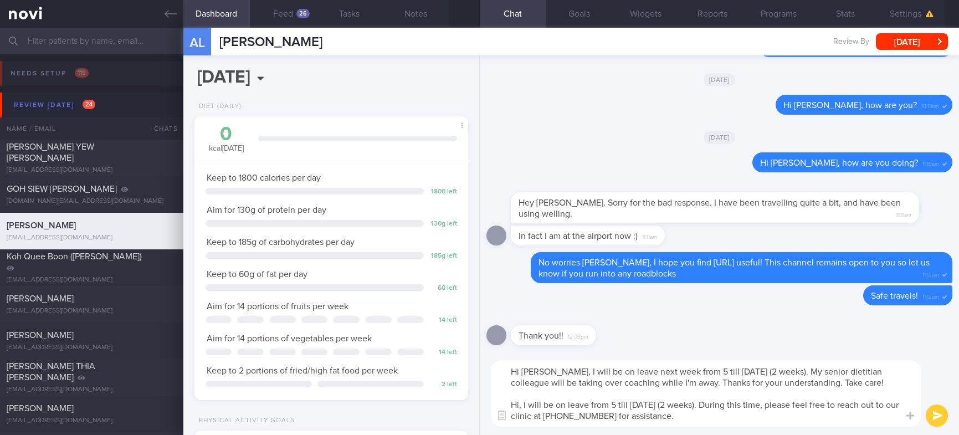
click at [673, 372] on textarea "Hi Alex, I will be on leave next week from 5 till 16th May 2025 (2 weeks). My s…" at bounding box center [706, 393] width 430 height 66
click at [674, 369] on textarea "Hi Alex, I will be on leave next week from 5 till 16th May 2025 (2 weeks). My s…" at bounding box center [706, 393] width 430 height 66
click at [708, 375] on textarea "Hi Alex, I will be on leave next week from 21st till 16th May 2025 (2 weeks). M…" at bounding box center [706, 393] width 430 height 66
click at [798, 370] on textarea "Hi Alex, I will be on leave next week from 21st till 27th May 2025 (2 weeks). M…" at bounding box center [706, 393] width 430 height 66
click at [726, 370] on textarea "Hi Alex, I will be on leave next week from 21st till 27th May 2025. My senior d…" at bounding box center [706, 393] width 430 height 66
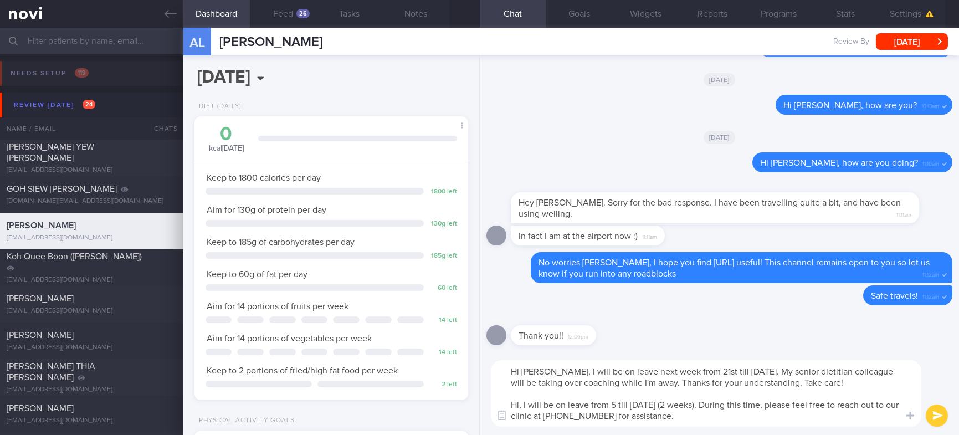
click at [726, 370] on textarea "Hi Alex, I will be on leave next week from 21st till 27th May 2025. My senior d…" at bounding box center [706, 393] width 430 height 66
click at [877, 371] on textarea "Hi Alex, I will be on leave next week from 21st till 27th Oct 2025. My senior d…" at bounding box center [706, 393] width 430 height 66
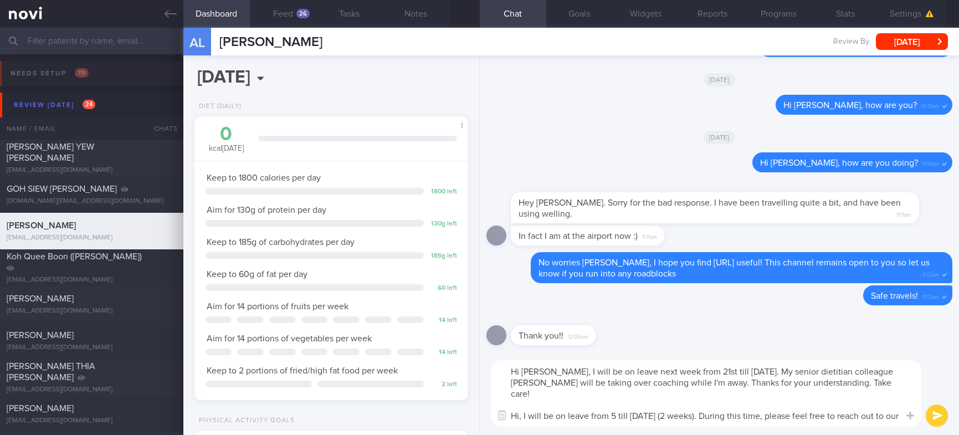
drag, startPoint x: 569, startPoint y: 380, endPoint x: 651, endPoint y: 383, distance: 82.6
click at [651, 383] on textarea "Hi Alex, I will be on leave next week from 21st till 27th Oct 2025. My senior d…" at bounding box center [706, 393] width 430 height 66
click at [570, 383] on textarea "Hi Alex, I will be on leave next week from 21st till 27th Oct 2025. My senior d…" at bounding box center [706, 393] width 430 height 66
drag, startPoint x: 512, startPoint y: 403, endPoint x: 798, endPoint y: 400, distance: 286.3
click at [798, 400] on textarea "Hi Alex, I will be on leave next week from 21st till 27th Oct 2025. My senior d…" at bounding box center [706, 393] width 430 height 66
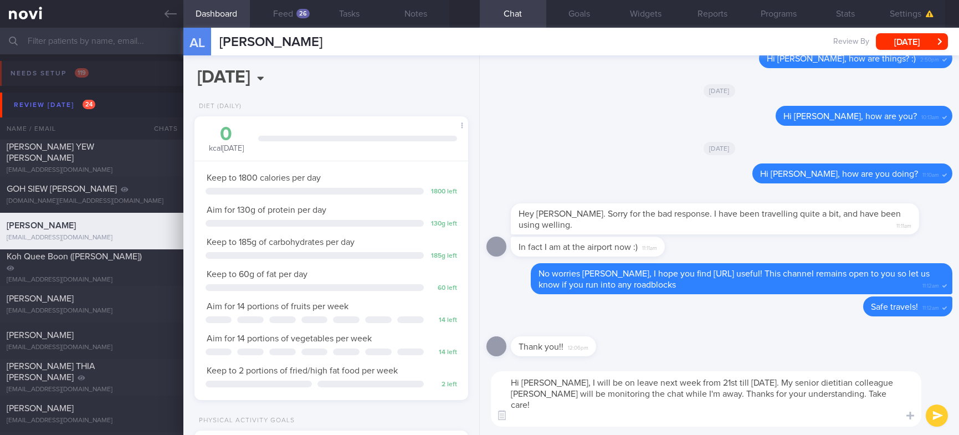
click at [751, 416] on textarea "Hi Alex, I will be on leave next week from 21st till 27th Oct 2025. My senior d…" at bounding box center [706, 398] width 430 height 55
click at [838, 425] on textarea "Hi Alex, I will be on leave next week from 21st till 27th Oct 2025. My senior d…" at bounding box center [706, 398] width 430 height 55
drag, startPoint x: 882, startPoint y: 394, endPoint x: 709, endPoint y: 393, distance: 172.8
click at [709, 393] on textarea "Hi Alex, I will be on leave next week from 21st till 27th Oct 2025. My senior d…" at bounding box center [706, 398] width 430 height 55
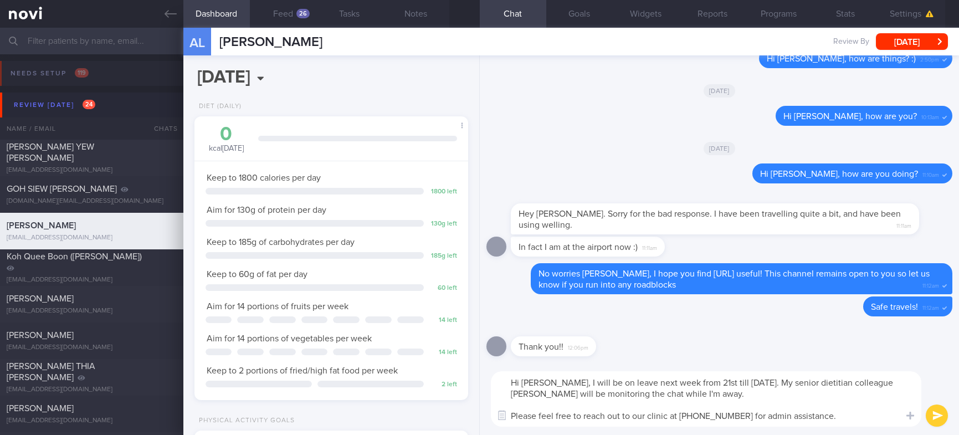
click at [836, 417] on textarea "Hi Alex, I will be on leave next week from 21st till 27th Oct 2025. My senior d…" at bounding box center [706, 398] width 430 height 55
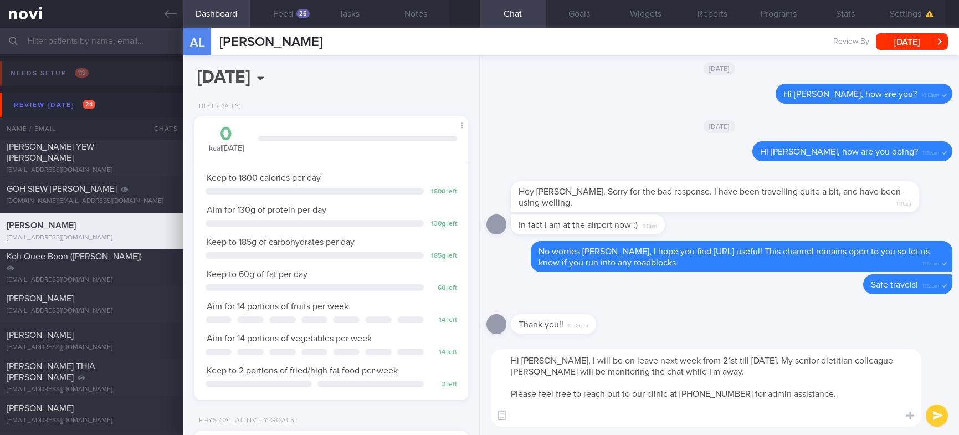
paste textarea "Thanks for your understanding. Take care!"
click at [764, 373] on textarea "Hi Alex, I will be on leave next week from 21st till 27th Oct 2025. My senior d…" at bounding box center [706, 388] width 430 height 78
drag, startPoint x: 737, startPoint y: 416, endPoint x: 374, endPoint y: 308, distance: 379.1
click at [374, 308] on div "Dashboard Feed 26 Tasks Notes Chat Goals Widgets Reports Programs Stats Setting…" at bounding box center [570, 231] width 775 height 407
type textarea "Hi Alex, I will be on leave next week from 21st till 27th Oct 2025. My senior d…"
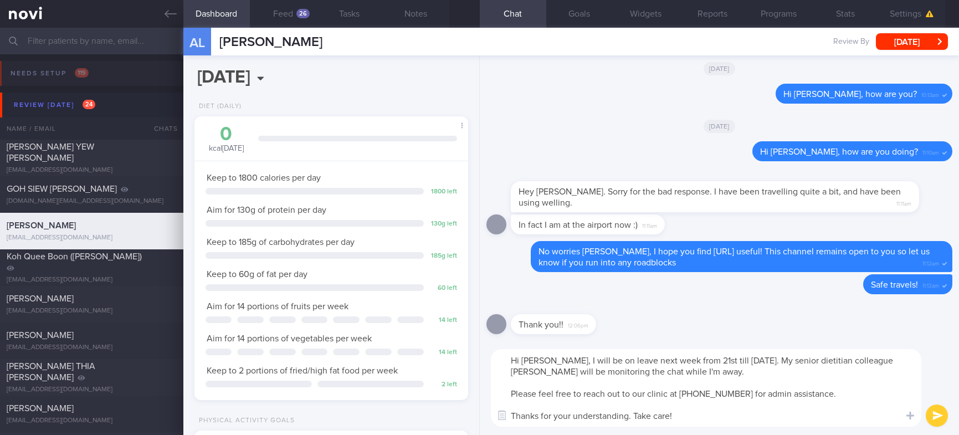
click at [939, 414] on button "submit" at bounding box center [936, 415] width 22 height 22
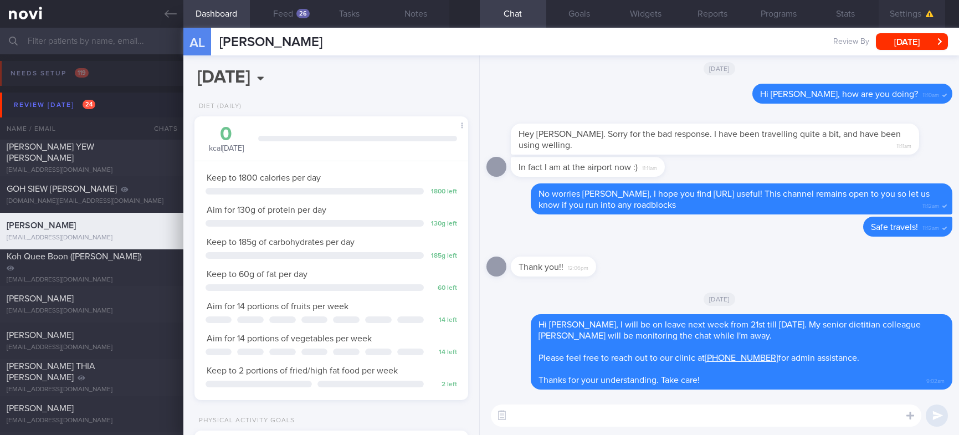
click at [922, 16] on button "Settings" at bounding box center [911, 14] width 66 height 28
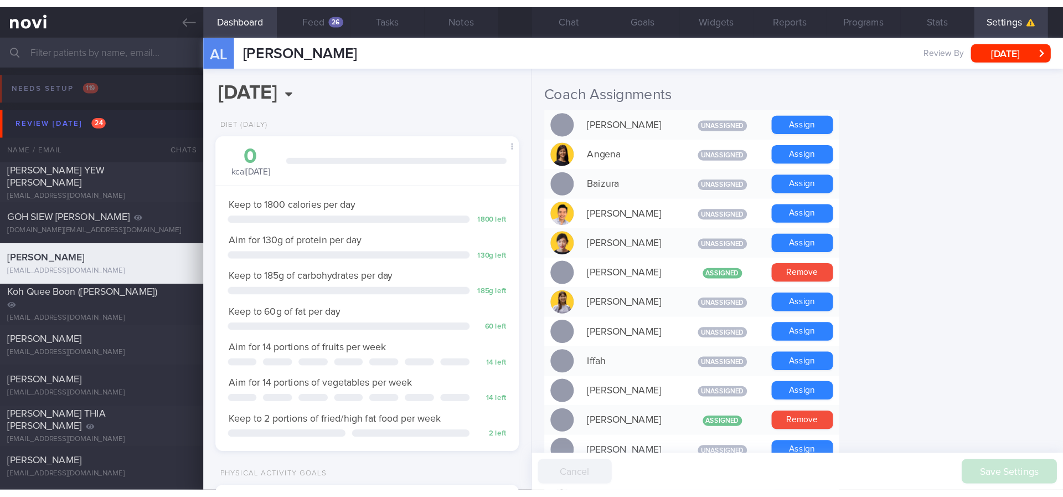
scroll to position [249, 0]
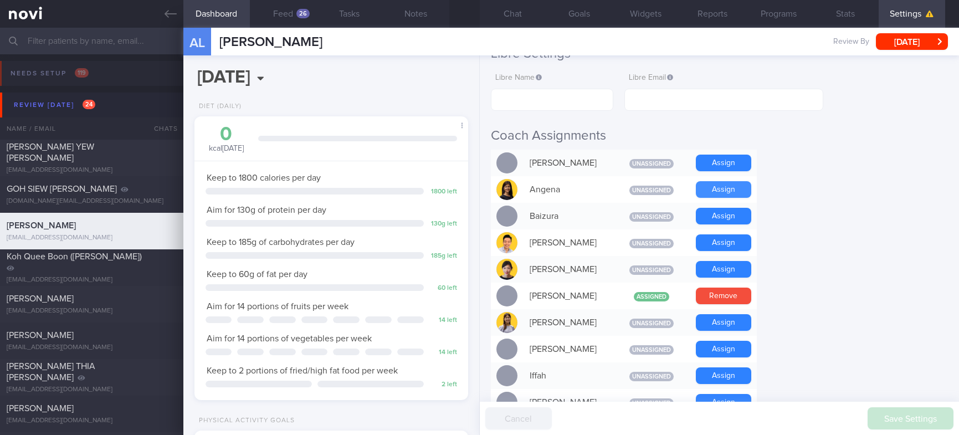
click at [744, 189] on button "Assign" at bounding box center [723, 189] width 55 height 17
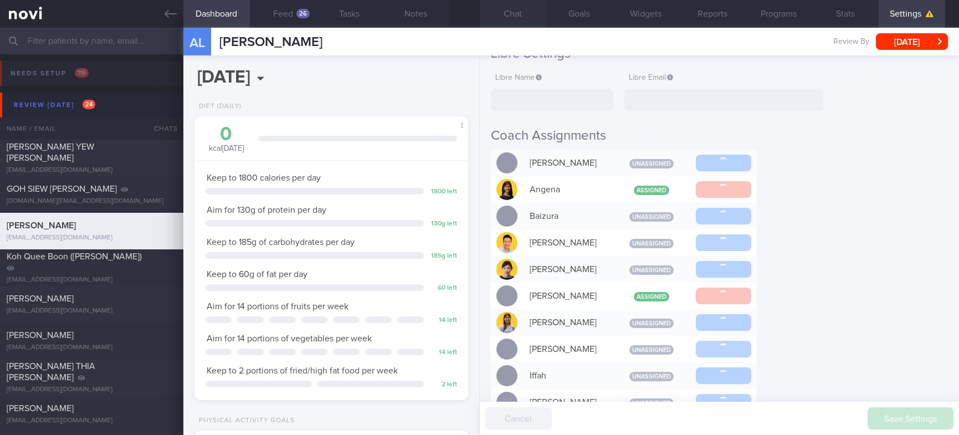
click at [524, 18] on button "Chat" at bounding box center [513, 14] width 66 height 28
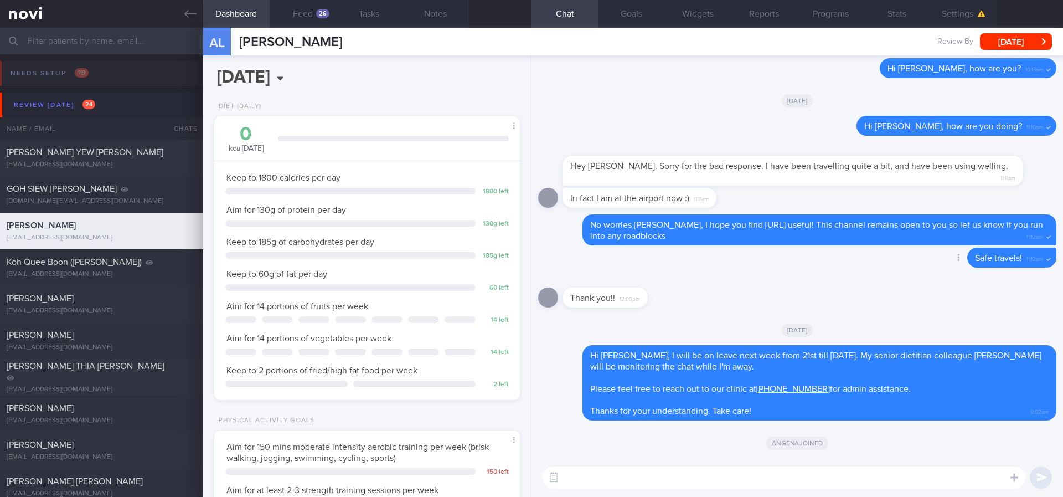
scroll to position [152, 274]
click at [150, 307] on div "[EMAIL_ADDRESS][DOMAIN_NAME]" at bounding box center [102, 311] width 190 height 8
type input "tracked. T1DM on libre - watch for hypos"
select select "7"
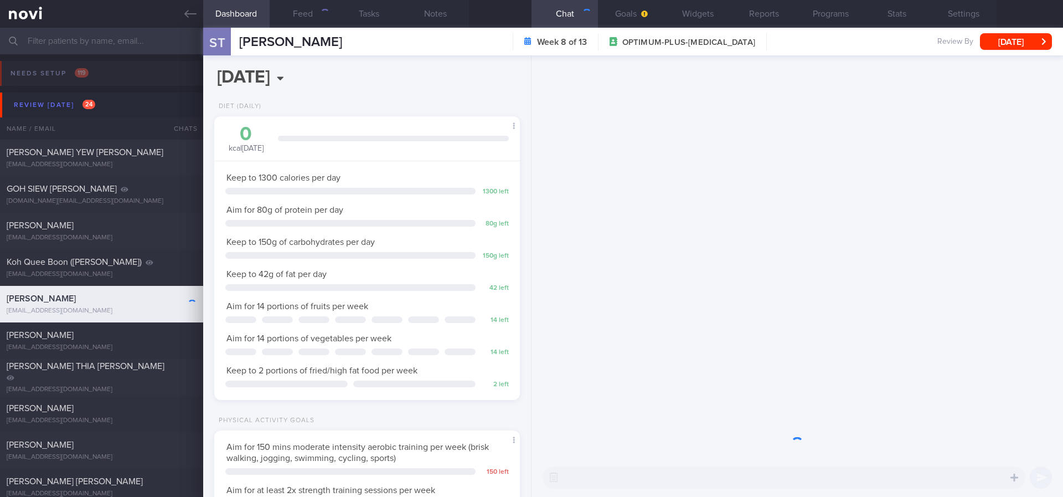
scroll to position [138, 278]
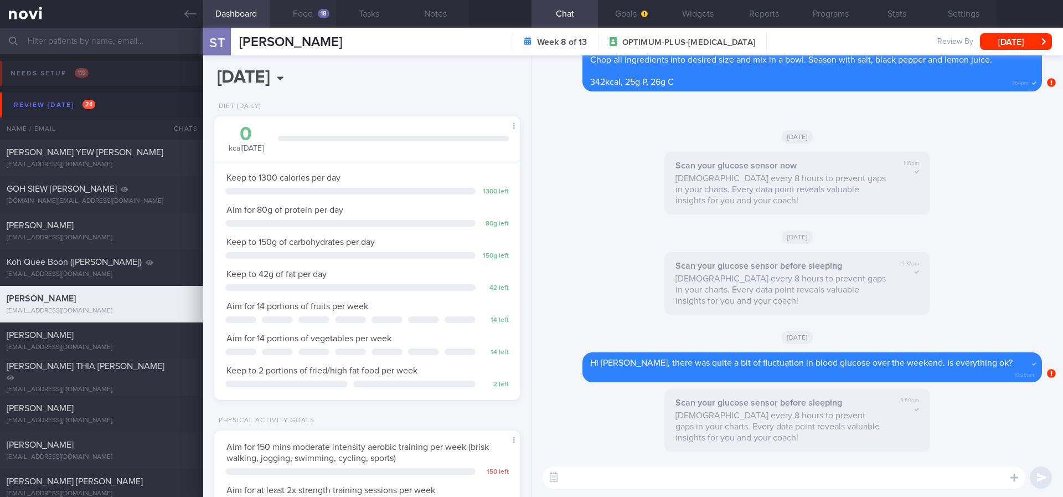
click at [321, 24] on button "Feed 18" at bounding box center [303, 14] width 66 height 28
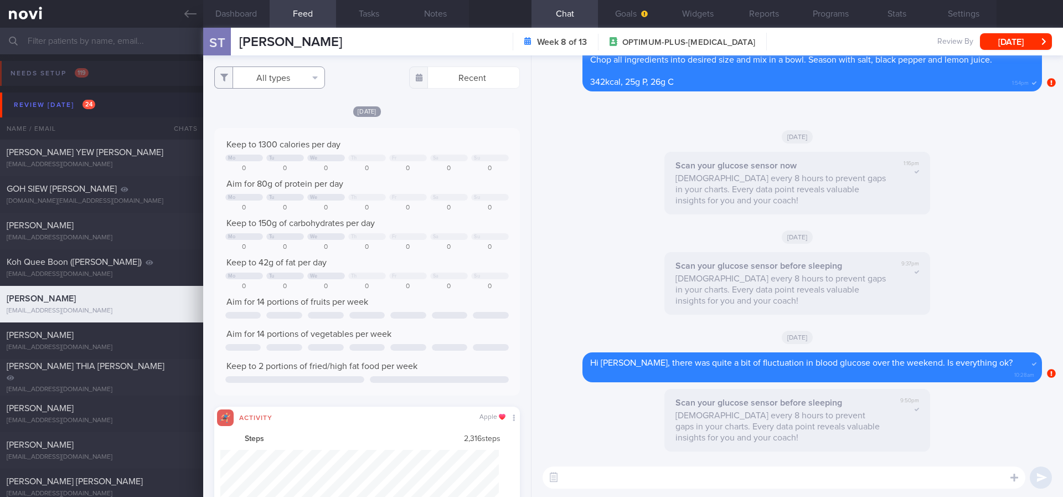
click at [300, 79] on button "All types" at bounding box center [269, 77] width 111 height 22
click at [276, 116] on button "Activity" at bounding box center [270, 115] width 110 height 17
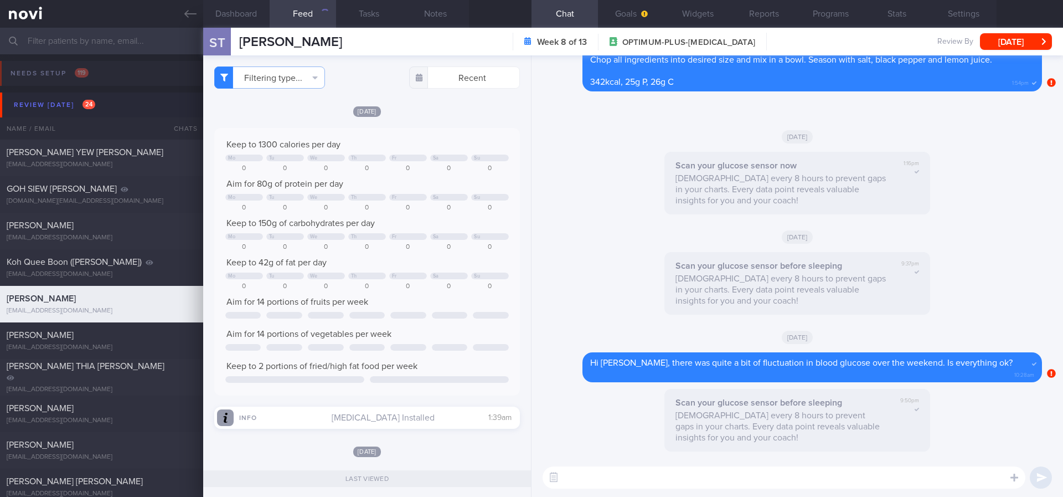
checkbox input "false"
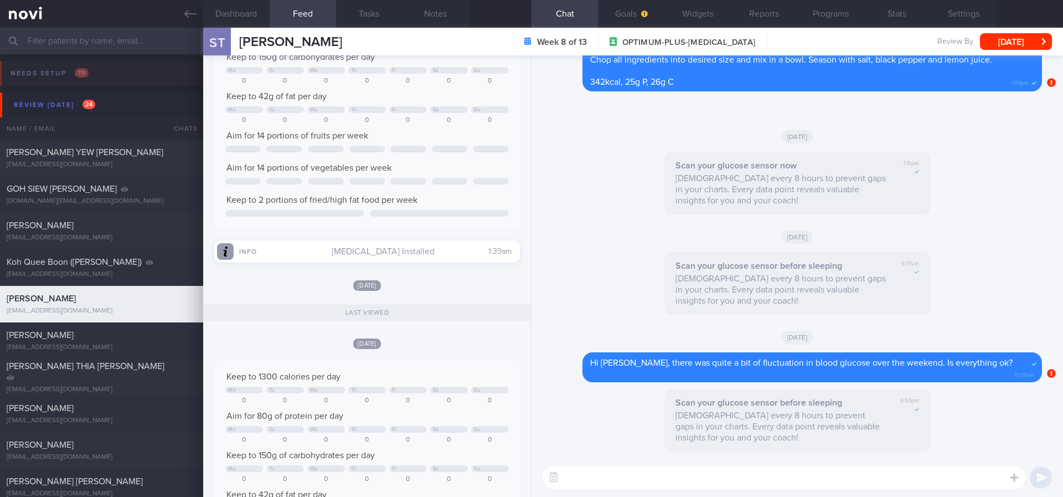
scroll to position [138, 278]
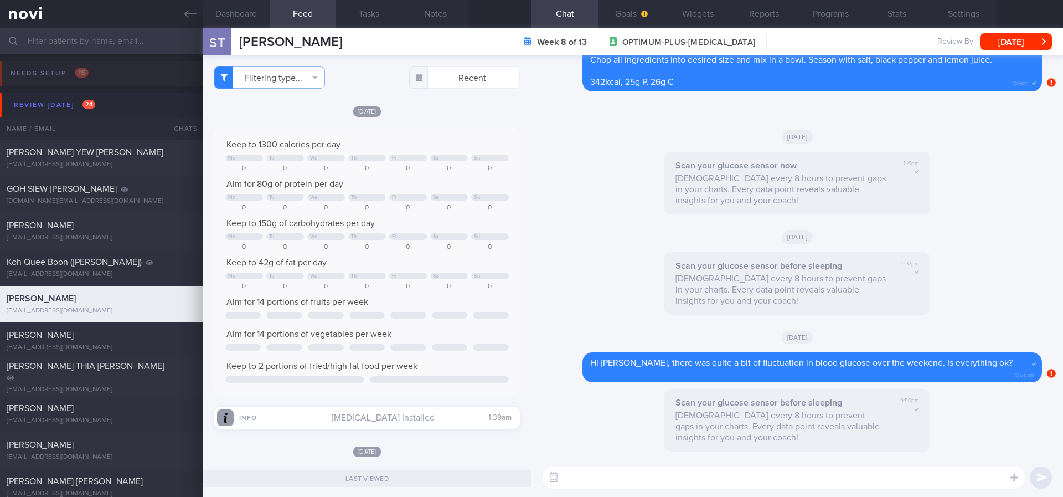
click at [620, 434] on textarea at bounding box center [784, 477] width 483 height 22
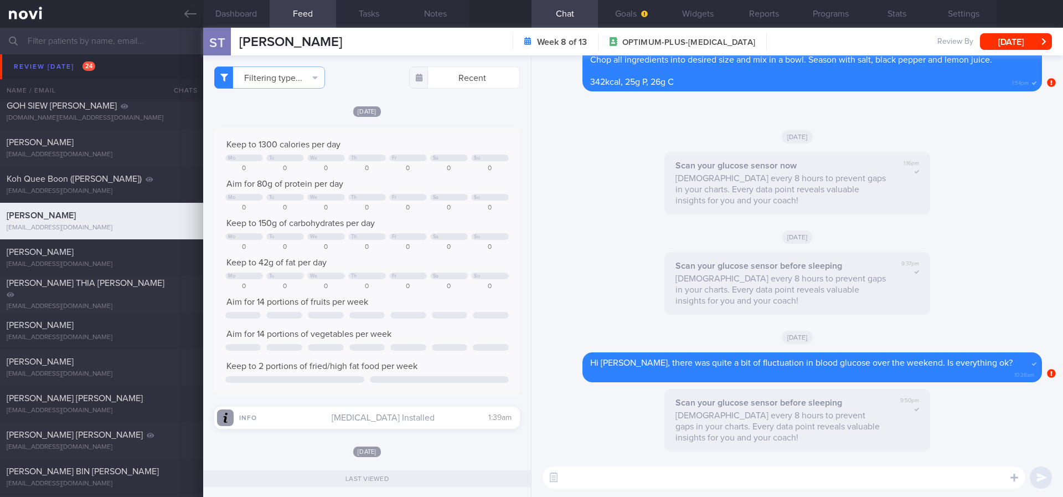
click at [650, 434] on textarea at bounding box center [784, 477] width 483 height 22
type textarea "M"
type textarea "N"
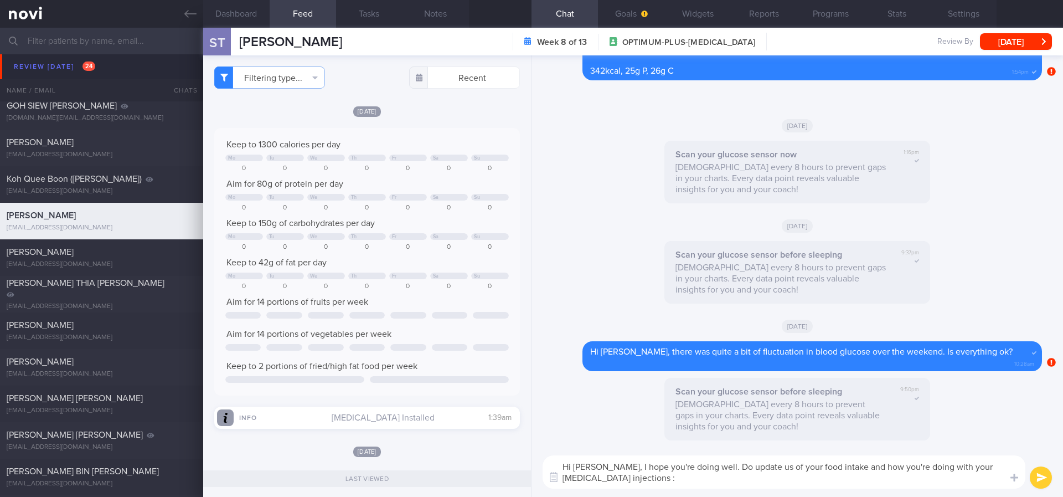
type textarea "Hi Sherilyn, I hope you're doing well. Do update us of your food intake and how…"
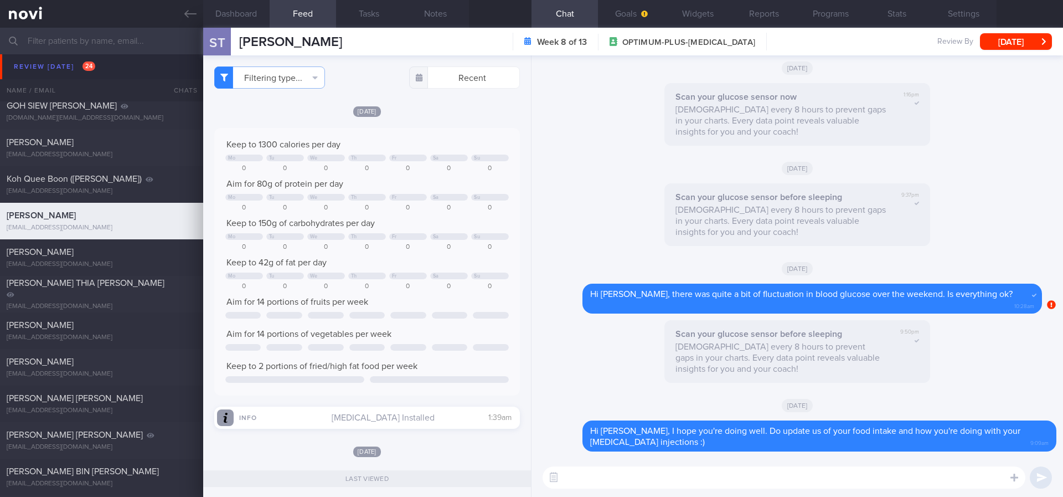
click at [958, 349] on div "Scan your glucose sensor before sleeping Scan every 8 hours to prevent gaps in …" at bounding box center [797, 354] width 518 height 69
click at [838, 434] on textarea at bounding box center [784, 477] width 483 height 22
paste textarea "I will be on reservist/leave from 5 till 16th May 2025 (2 weeks). My senior die…"
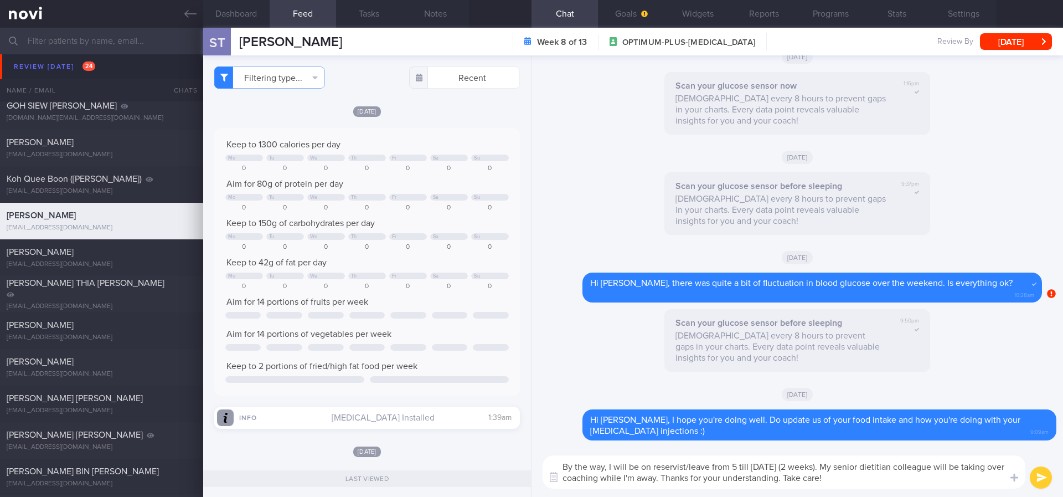
drag, startPoint x: 1005, startPoint y: 213, endPoint x: 985, endPoint y: 236, distance: 31.1
click at [958, 213] on div "Scan your glucose sensor before sleeping Scan every 8 hours to prevent gaps in …" at bounding box center [797, 206] width 518 height 69
drag, startPoint x: 846, startPoint y: 464, endPoint x: 727, endPoint y: 458, distance: 119.2
click at [727, 434] on textarea "By the way, I will be on reservist/leave from 5 till 16th May 2025 (2 weeks). M…" at bounding box center [784, 471] width 483 height 33
paste textarea "21st till 27th Oct 2025"
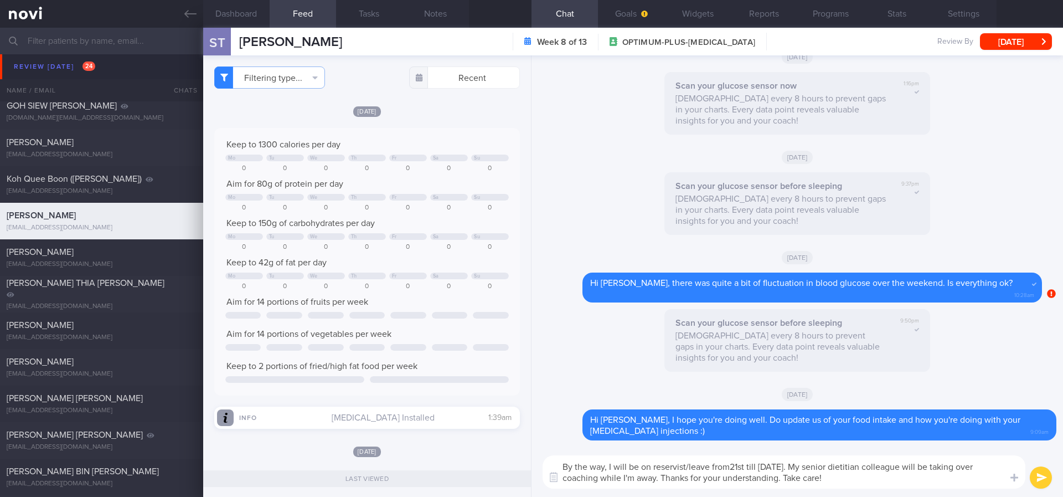
click at [730, 434] on textarea "By the way, I will be on reservist/leave from21st till 27th Oct 2025. My senior…" at bounding box center [784, 471] width 483 height 33
click at [841, 434] on textarea "By the way, I will be on reservist/leave from 21st till 27th Oct 2025. My senio…" at bounding box center [784, 471] width 483 height 33
click at [936, 434] on textarea "By the way, I will be on reservist/leave from 21st till 27th Oct 2025. My senio…" at bounding box center [784, 471] width 483 height 33
type textarea "By the way, I will be on reservist/leave from 21st till 27th Oct 2025. My senio…"
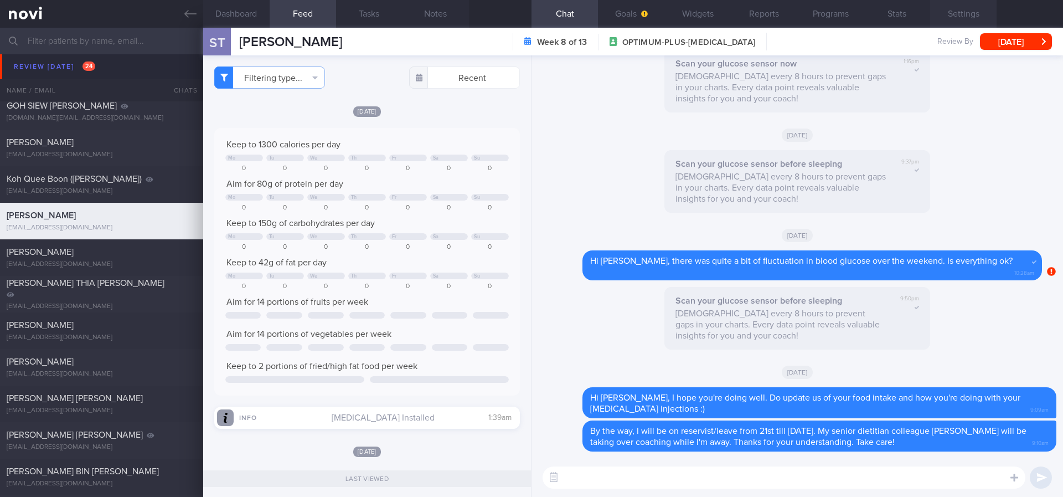
click at [958, 18] on button "Settings" at bounding box center [963, 14] width 66 height 28
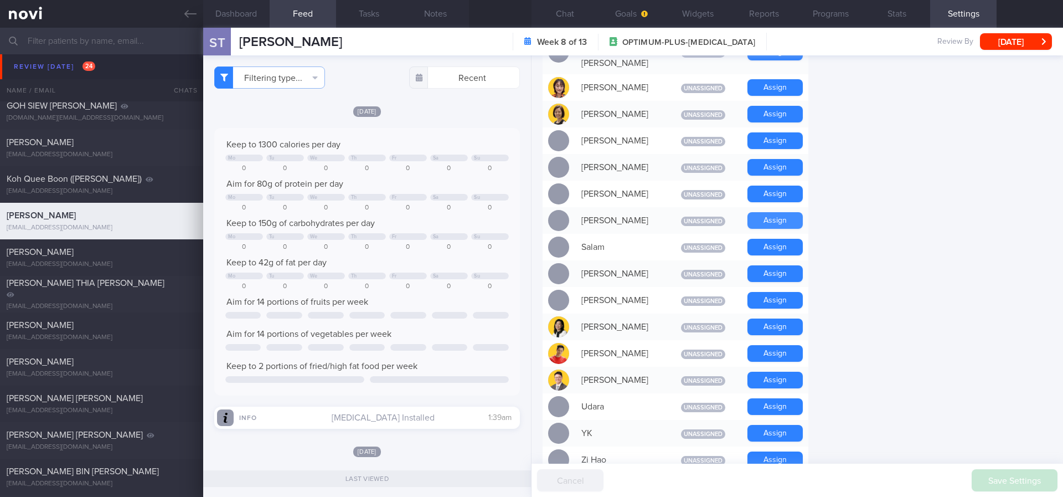
scroll to position [665, 0]
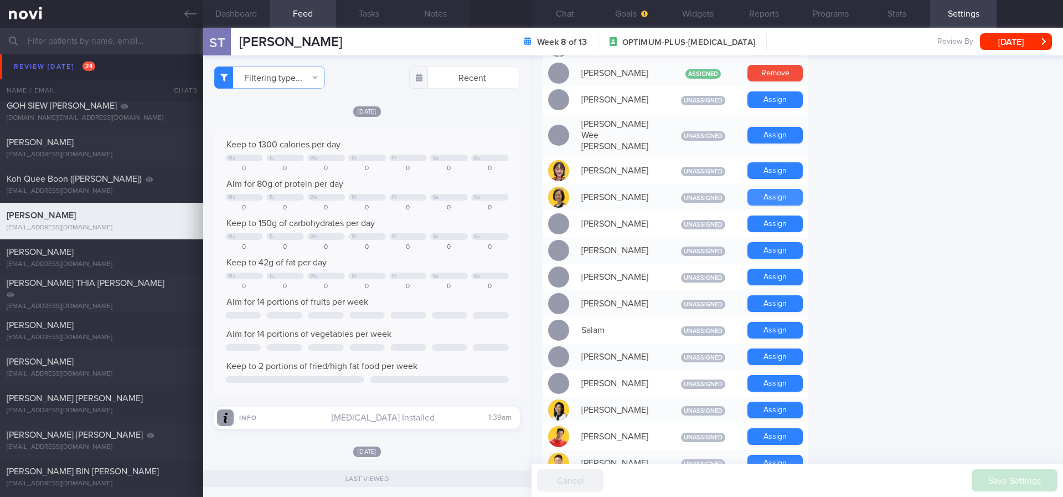
click at [764, 189] on button "Assign" at bounding box center [775, 197] width 55 height 17
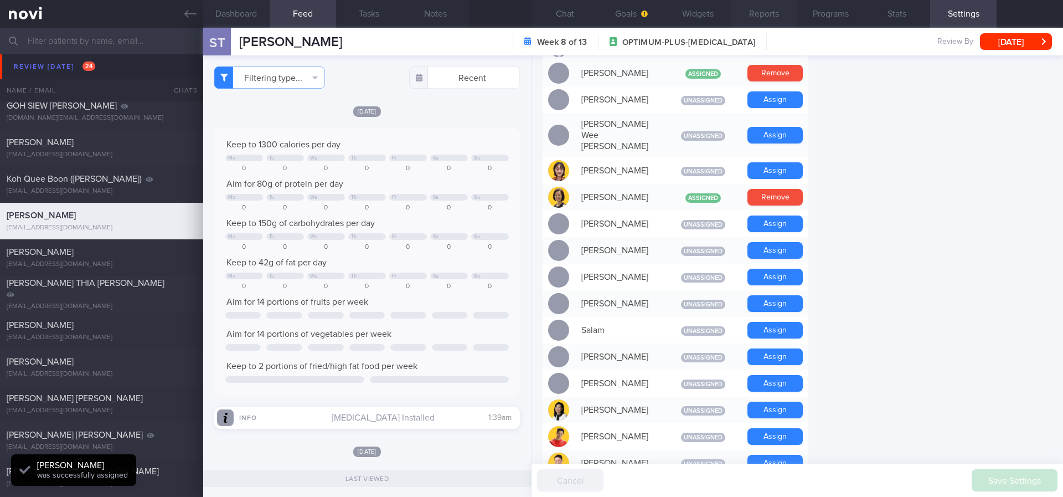
scroll to position [179, 284]
click at [568, 2] on button "Chat" at bounding box center [565, 14] width 66 height 28
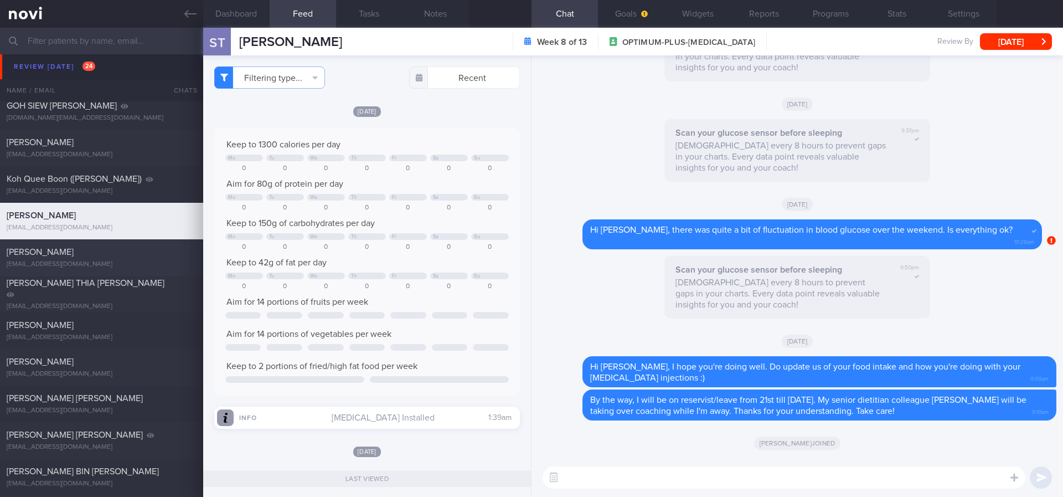
click at [132, 264] on div "[EMAIL_ADDRESS][DOMAIN_NAME]" at bounding box center [102, 264] width 190 height 8
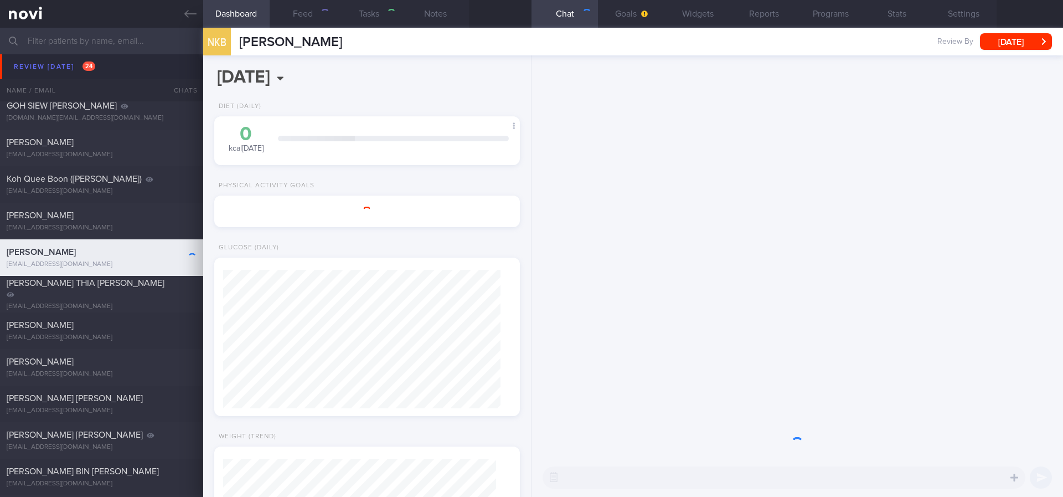
select select "9"
type input "tracked"
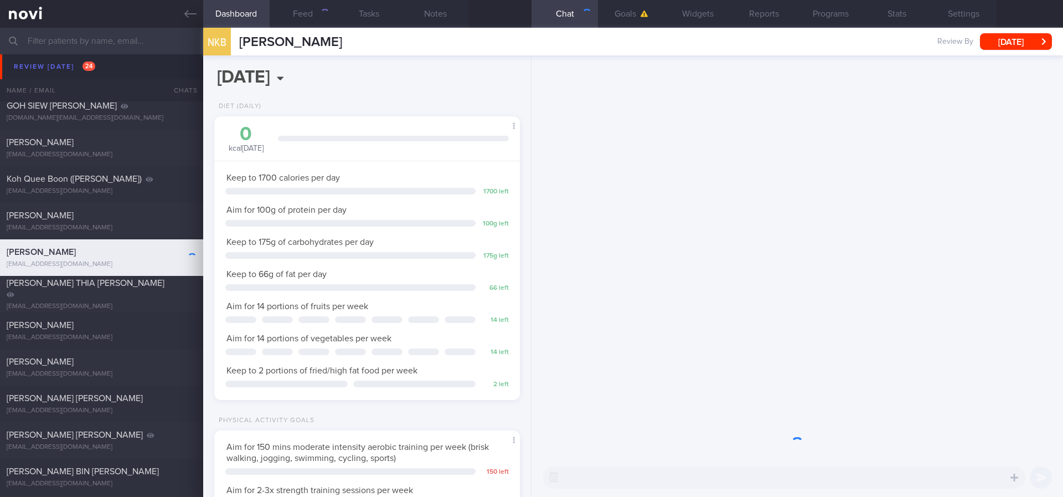
scroll to position [152, 274]
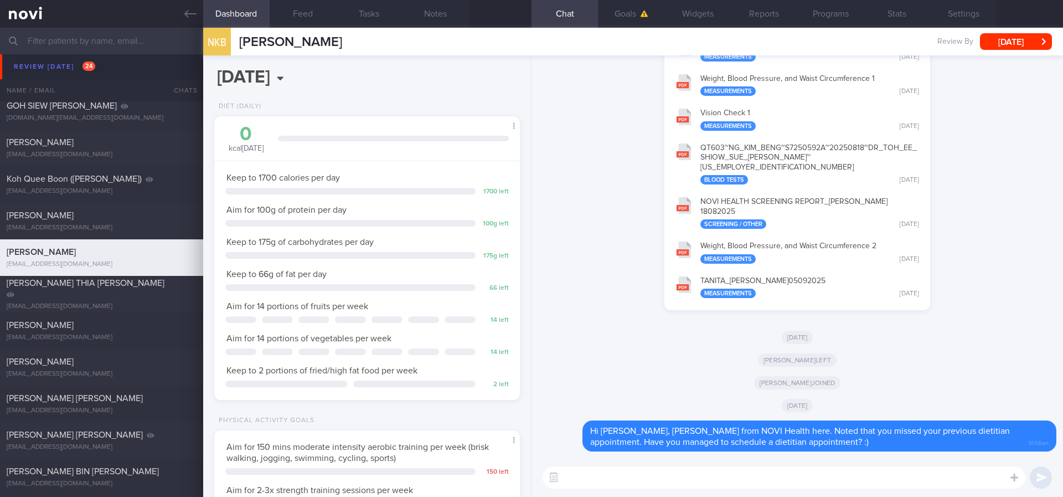
click at [713, 434] on textarea at bounding box center [784, 477] width 483 height 22
paste textarea "Hi, I will be on leave from 21st till 27th Oct 2025. During this time, please f…"
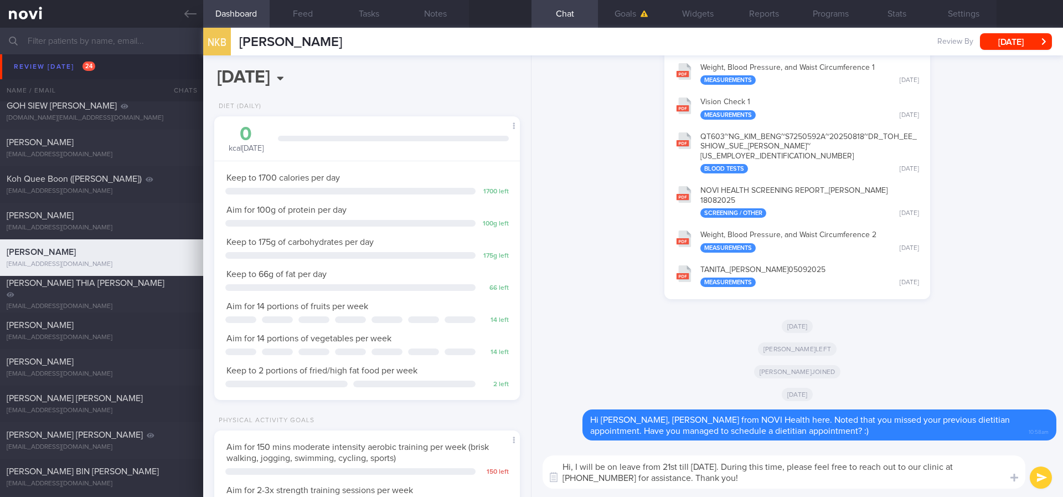
scroll to position [0, 0]
click at [569, 434] on textarea "Hi, I will be on leave from 21st till 27th Oct 2025. During this time, please f…" at bounding box center [784, 471] width 483 height 33
click at [778, 434] on textarea "Hi Mr Ng, I will be on leave from 21st till 27th Oct 2025. During this time, pl…" at bounding box center [784, 471] width 483 height 33
click at [777, 434] on textarea "Hi Mr Ng, I will be on leave from 21st till 27th Oct 2025. During this time, pl…" at bounding box center [784, 471] width 483 height 33
click at [691, 434] on textarea "Hi Mr Ng, I will be on leave from 21st till 27th Oct 2025. During this time, pl…" at bounding box center [784, 471] width 483 height 33
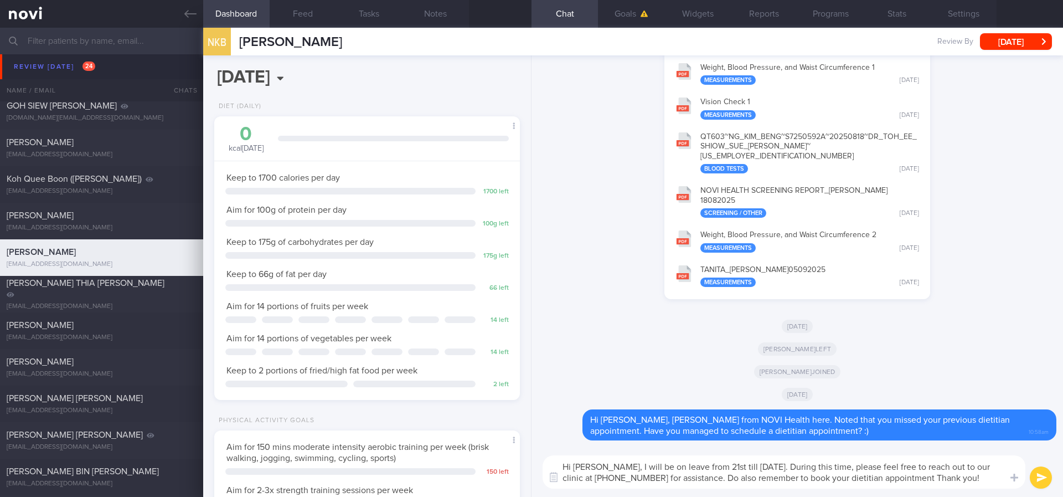
type textarea "Hi Mr Ng, I will be on leave from 21st till 27th Oct 2025. During this time, pl…"
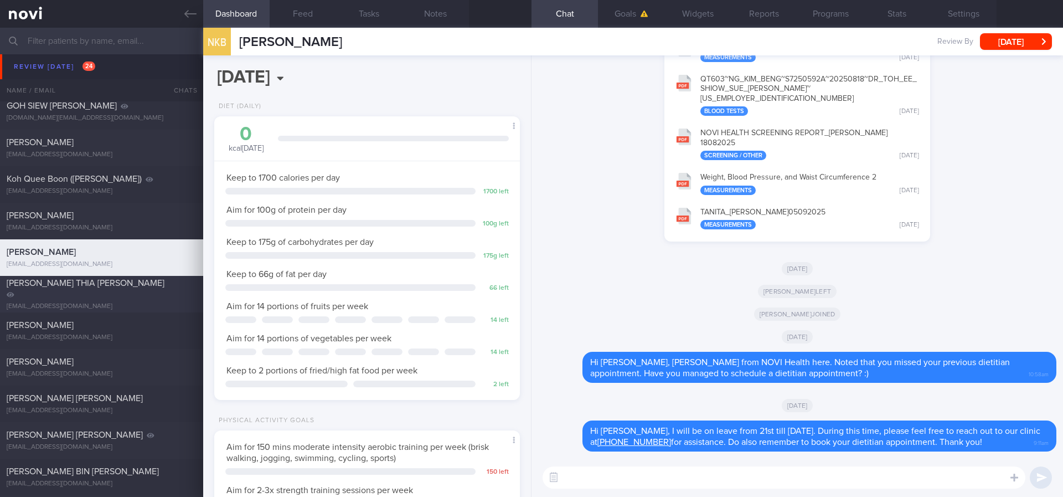
click at [173, 295] on div "IAN THIA YEE MENG ian.tym@gmail.com" at bounding box center [101, 293] width 203 height 33
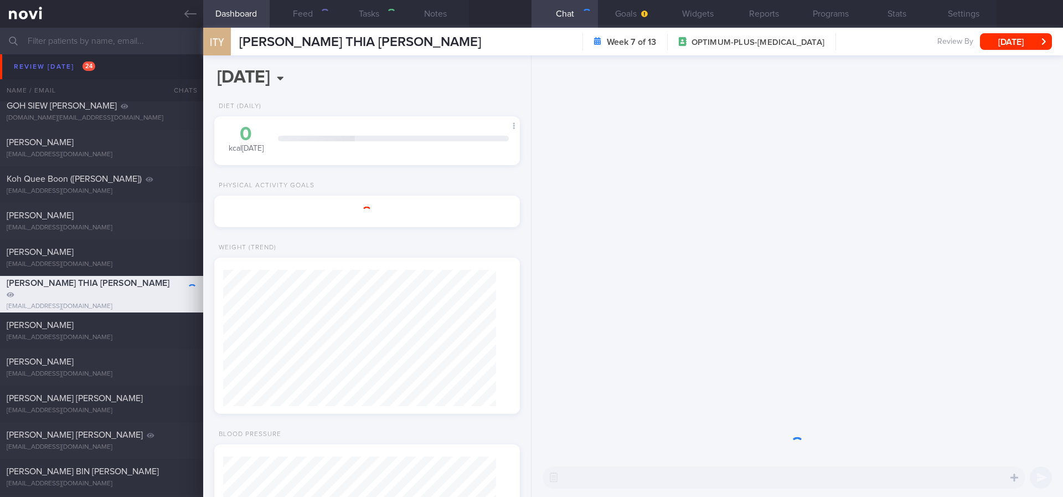
select select "8"
type input "Tracked."
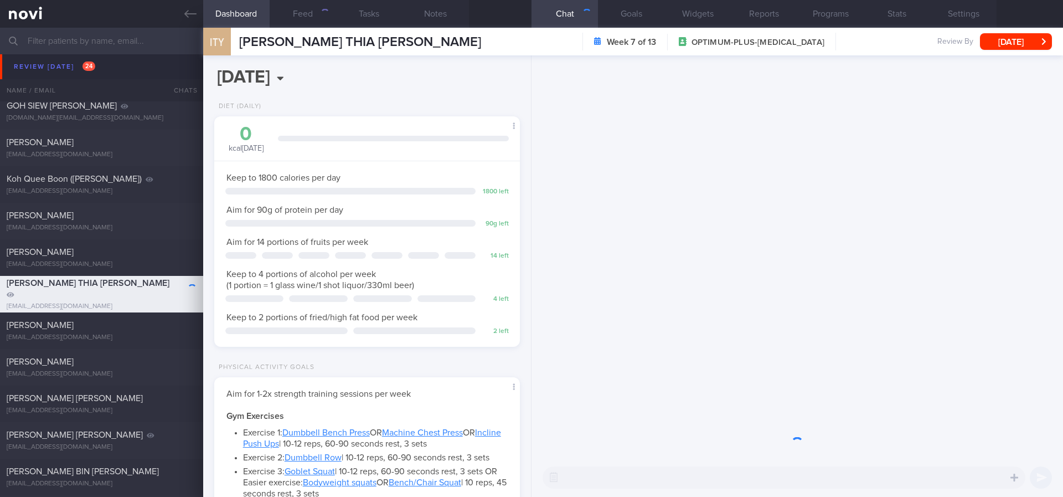
scroll to position [136, 274]
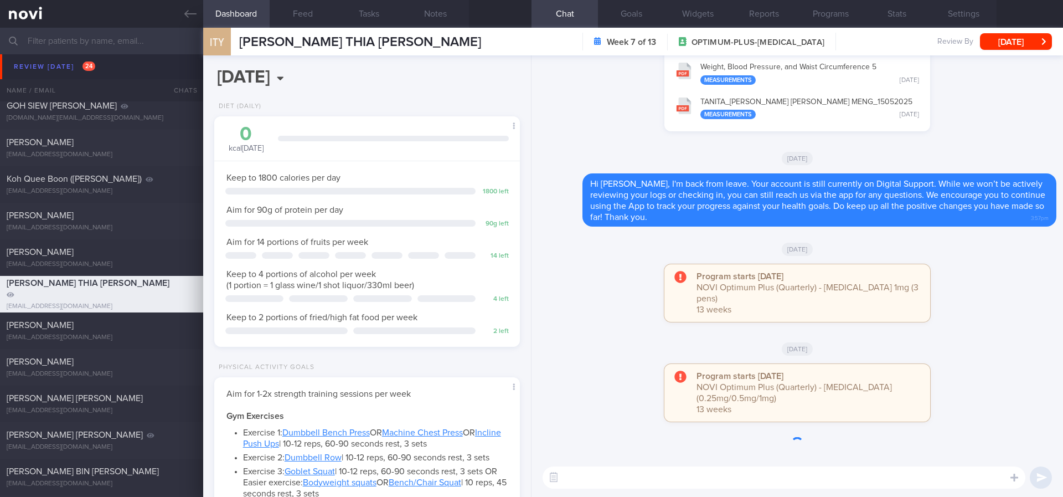
click at [704, 434] on textarea at bounding box center [784, 477] width 483 height 22
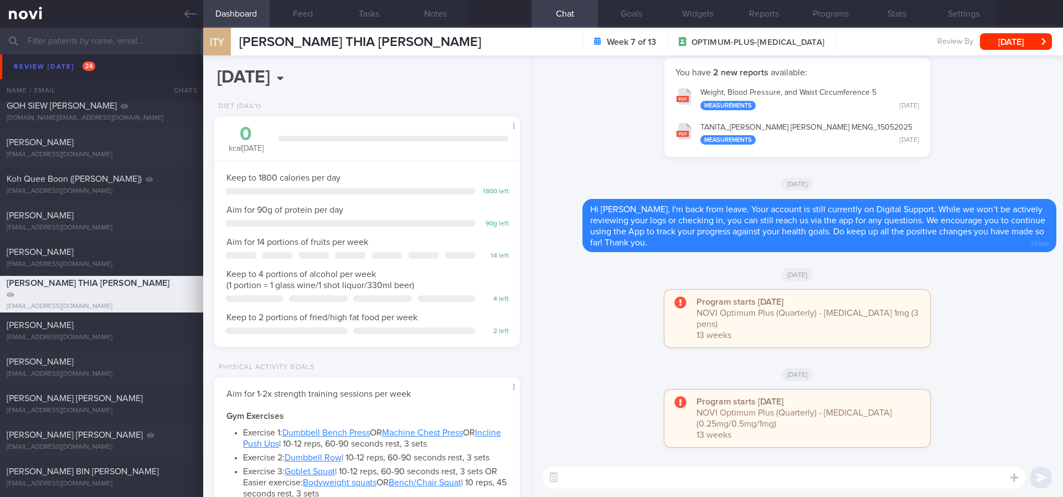
paste textarea "Hi, I will be on leave from 21st till 27th Oct 2025. During this time, please f…"
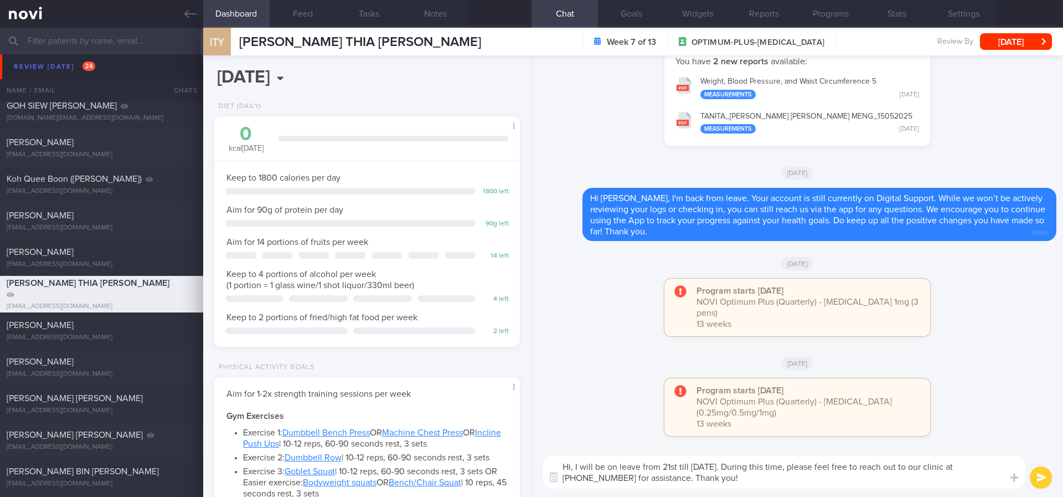
scroll to position [0, 0]
click at [573, 434] on textarea "Hi, I will be on leave from 21st till 27th Oct 2025. During this time, please f…" at bounding box center [784, 471] width 483 height 33
type textarea "Hi Ian, I will be on leave from 21st till 27th Oct 2025. During this time, plea…"
click at [749, 434] on textarea "Hi Ian, I will be on leave from 21st till 27th Oct 2025. During this time, plea…" at bounding box center [784, 471] width 483 height 33
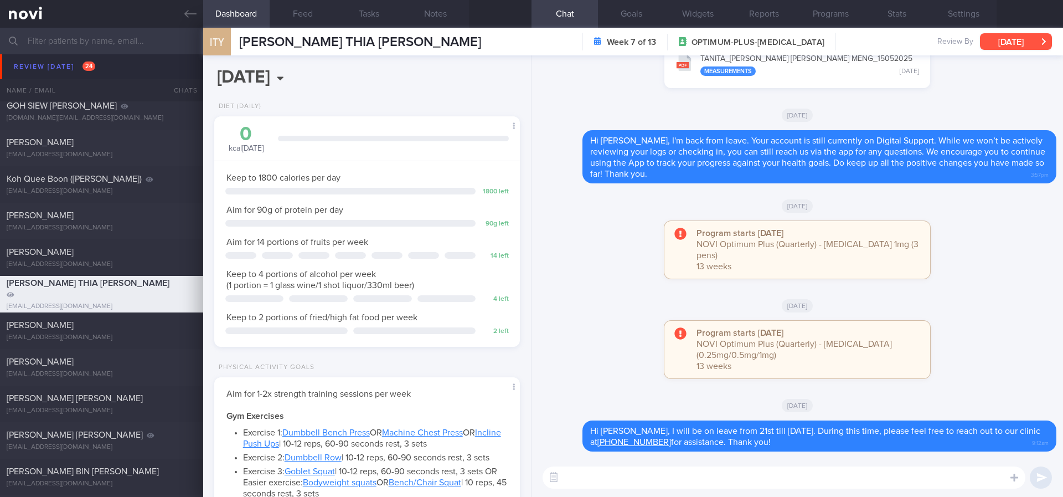
click at [958, 41] on button "[DATE]" at bounding box center [1016, 41] width 72 height 17
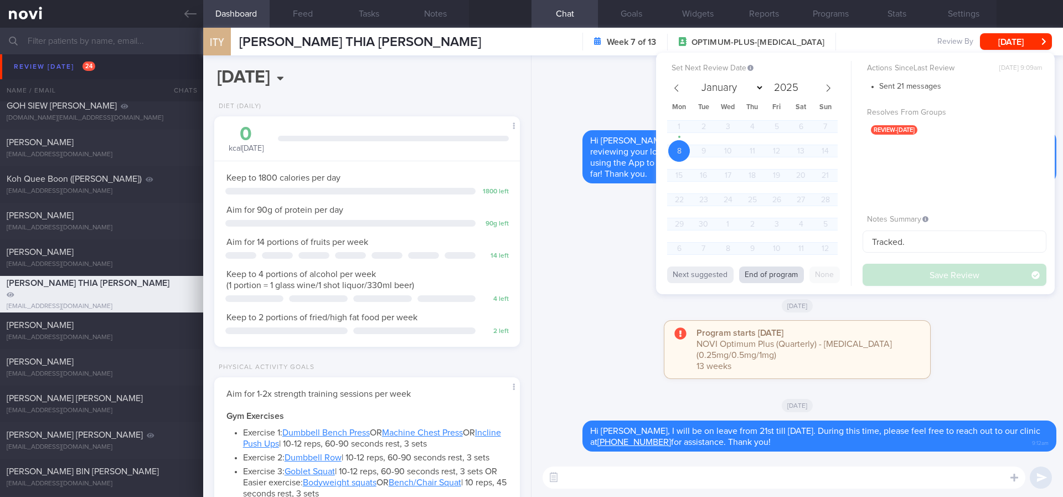
click at [768, 271] on button "End of program" at bounding box center [771, 274] width 65 height 17
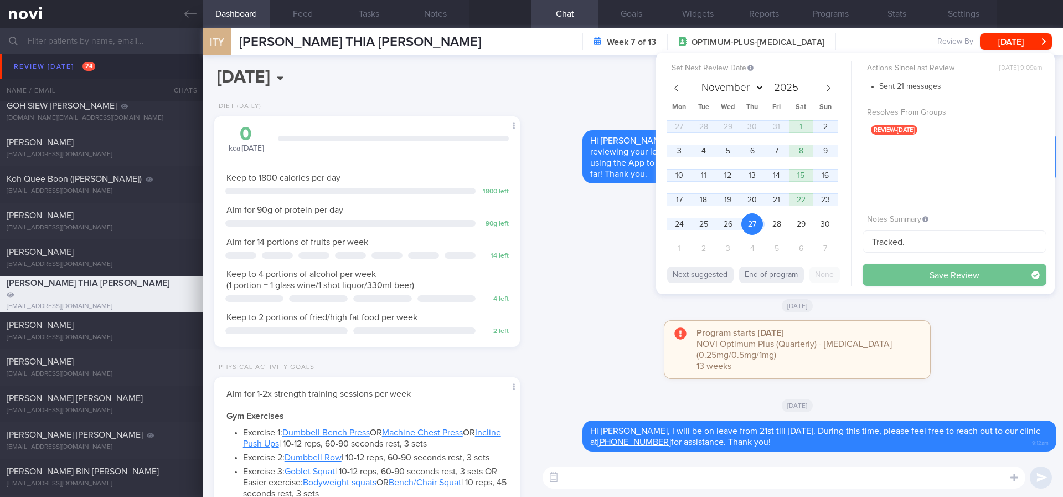
click at [933, 272] on button "Save Review" at bounding box center [955, 275] width 184 height 22
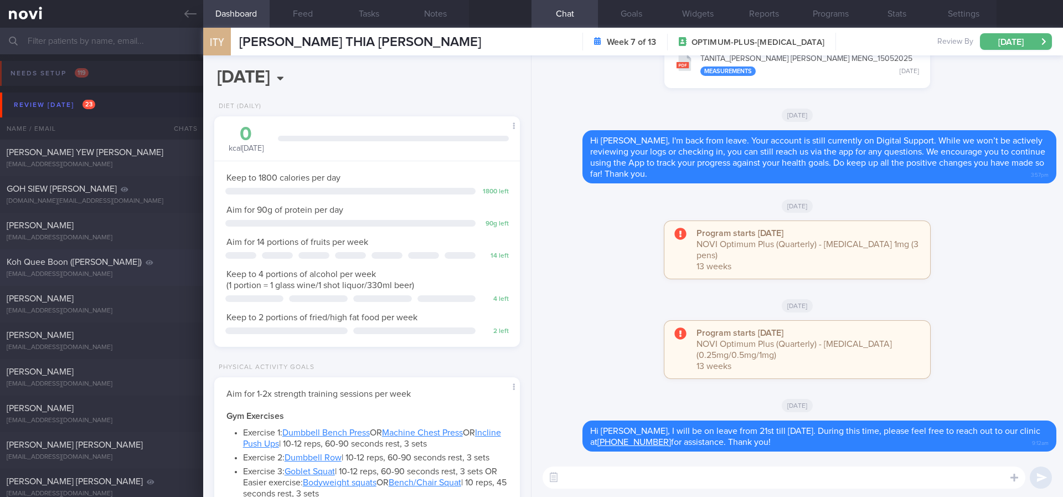
click at [146, 269] on div "Koh Quee Boon (Xu Guiwen) queeboon@yahoo.com" at bounding box center [101, 267] width 203 height 22
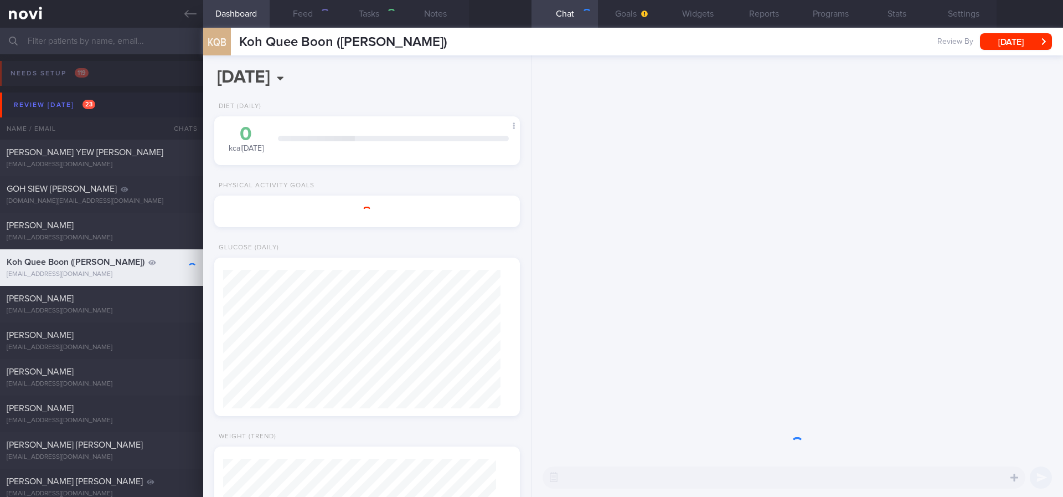
select select "6"
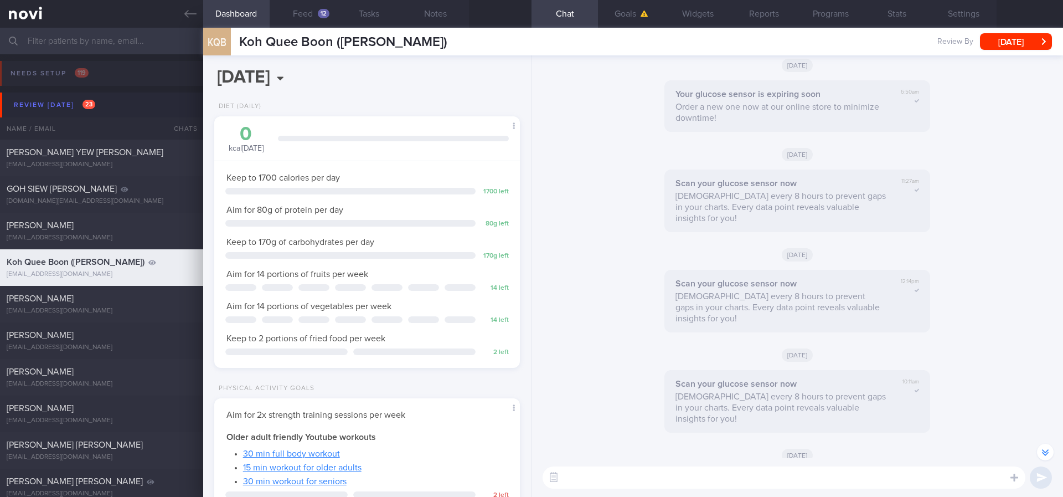
scroll to position [-2077, 0]
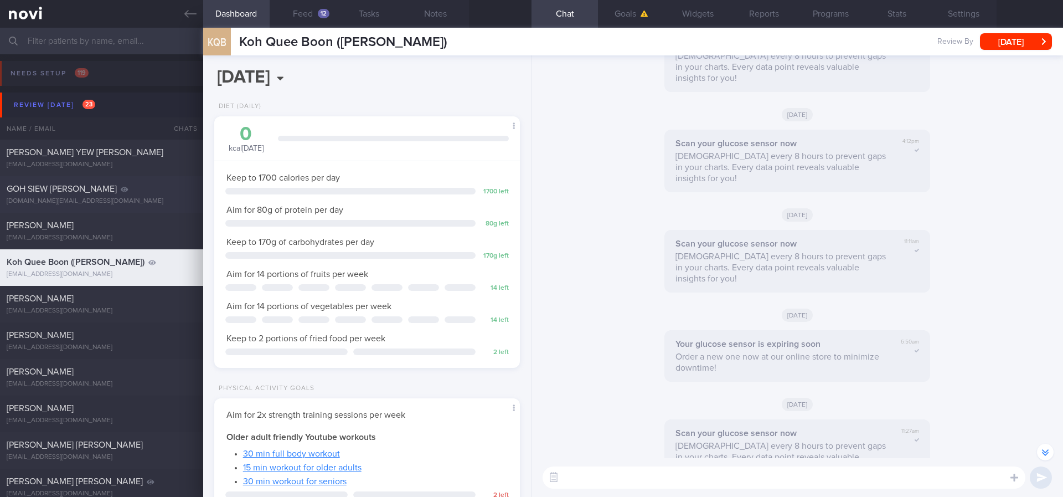
click at [145, 189] on div "GOH SIEW [PERSON_NAME]" at bounding box center [100, 188] width 187 height 11
type input "Tracked"
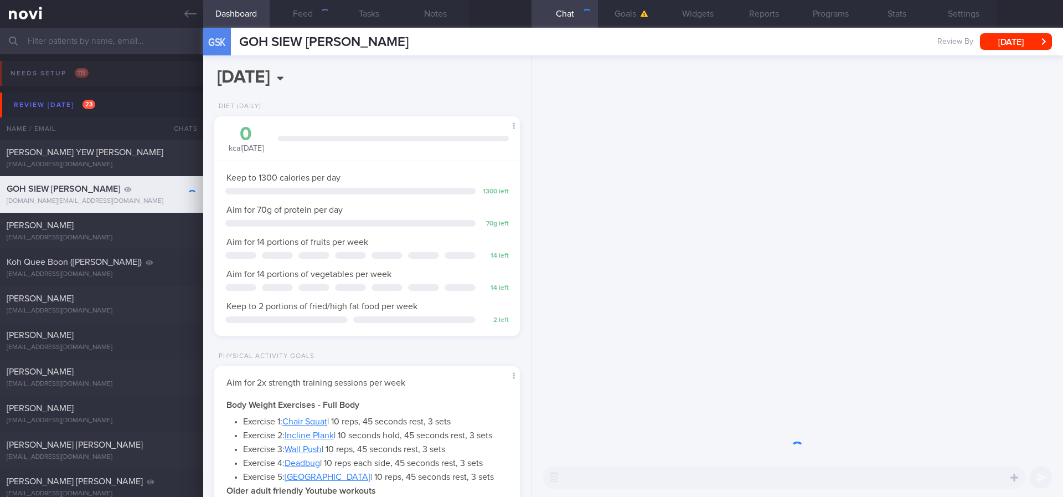
scroll to position [136, 274]
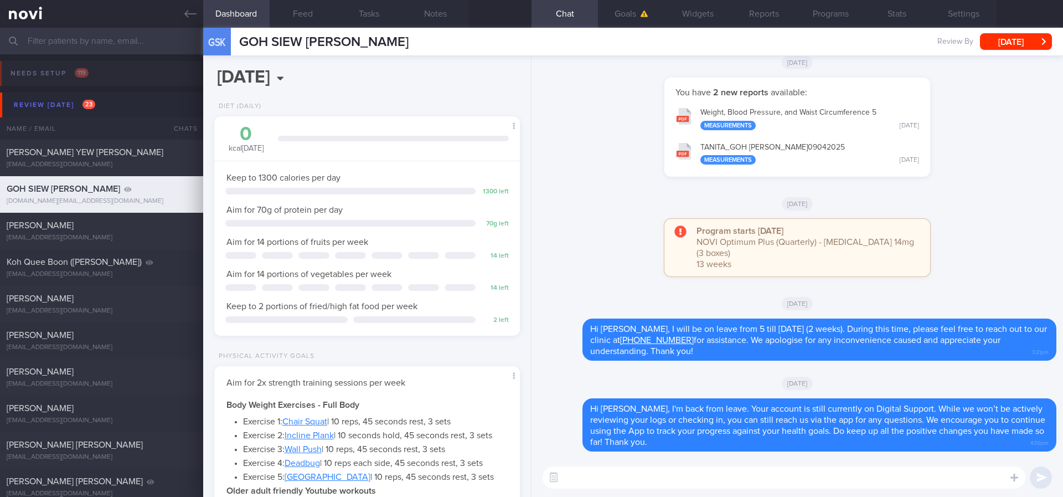
click at [600, 434] on textarea at bounding box center [784, 477] width 483 height 22
paste textarea "Hi, I will be on leave from 21st till 27th Oct 2025. During this time, please f…"
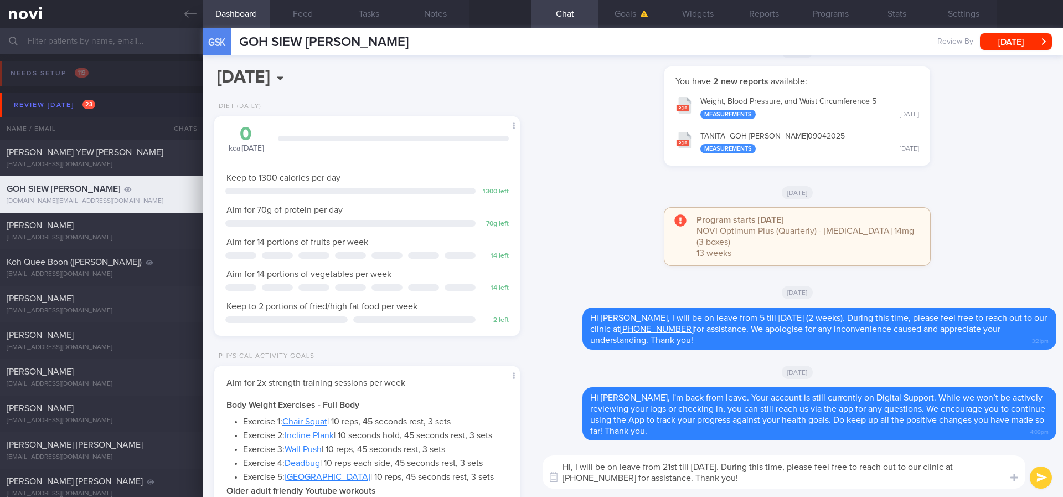
scroll to position [0, 0]
click at [571, 434] on textarea "Hi, I will be on leave from 21st till 27th Oct 2025. During this time, please f…" at bounding box center [784, 471] width 483 height 33
type textarea "Hi Susan, I will be on leave from 21st till 27th Oct 2025. During this time, pl…"
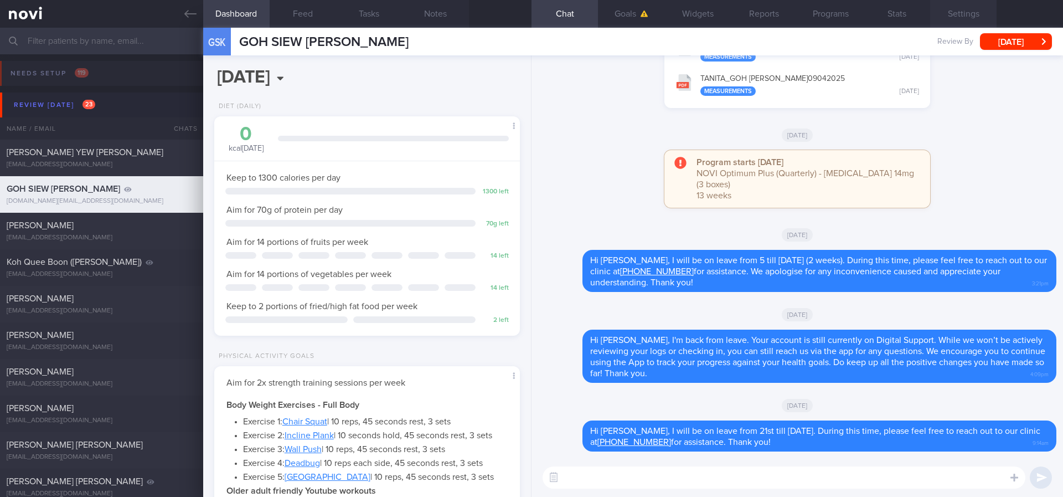
click at [951, 16] on button "Settings" at bounding box center [963, 14] width 66 height 28
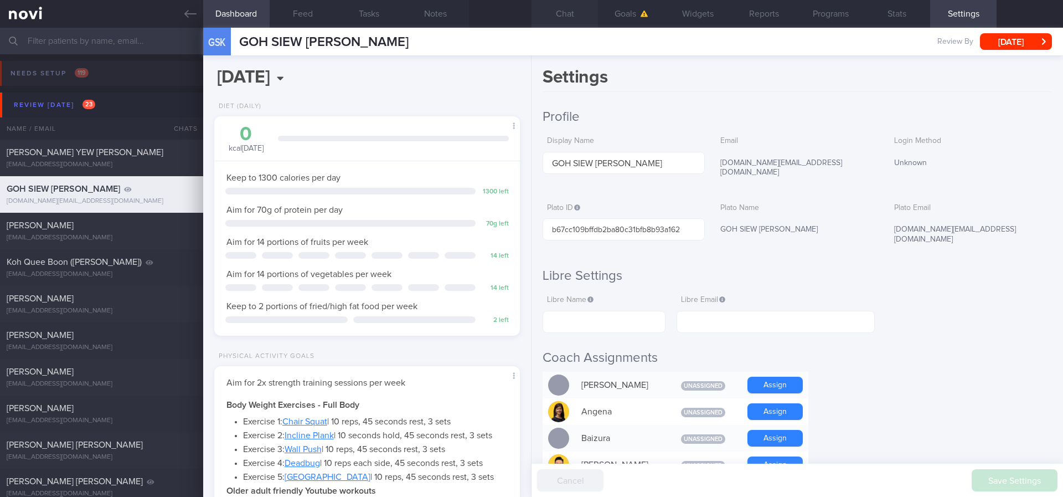
click at [574, 15] on button "Chat" at bounding box center [565, 14] width 66 height 28
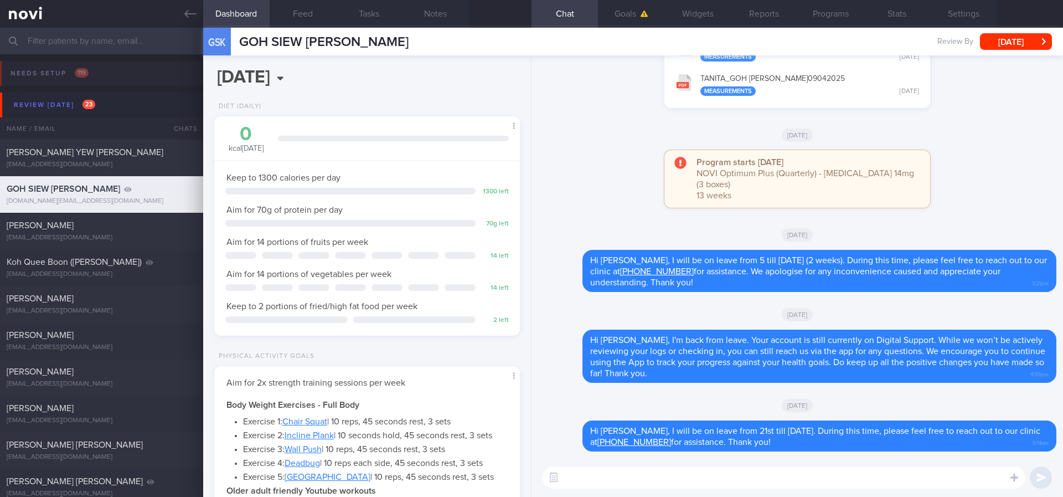
click at [581, 136] on div "Thu, 17 Apr" at bounding box center [797, 134] width 518 height 31
